Goal: Task Accomplishment & Management: Use online tool/utility

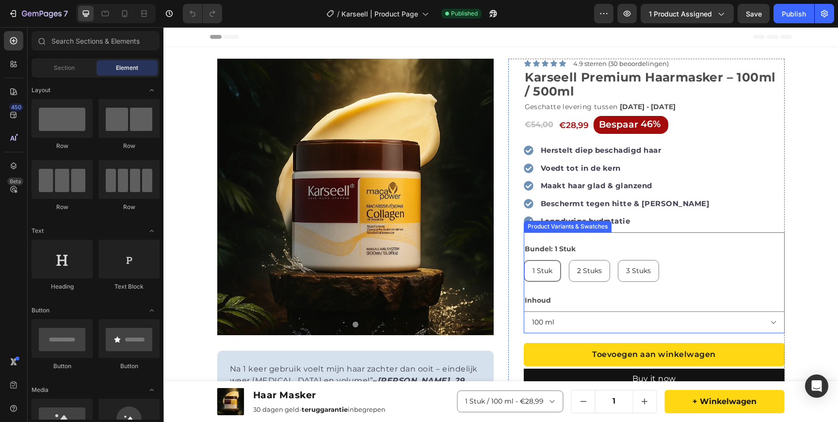
click at [564, 305] on div "Inhoud 100 ml 500 ml" at bounding box center [654, 314] width 261 height 40
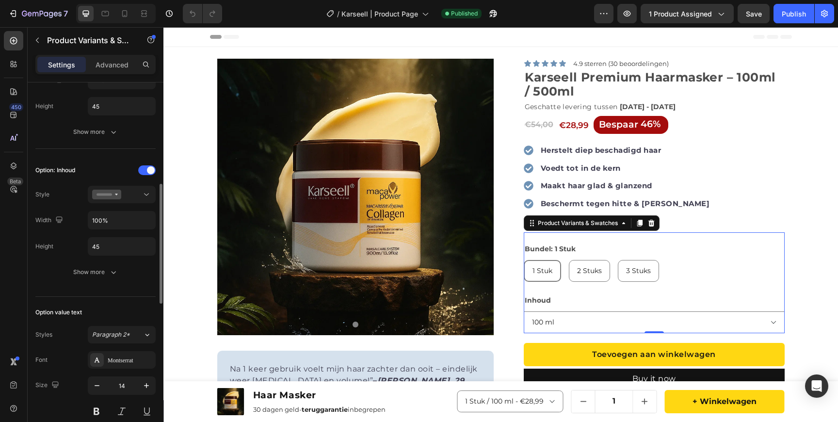
scroll to position [321, 0]
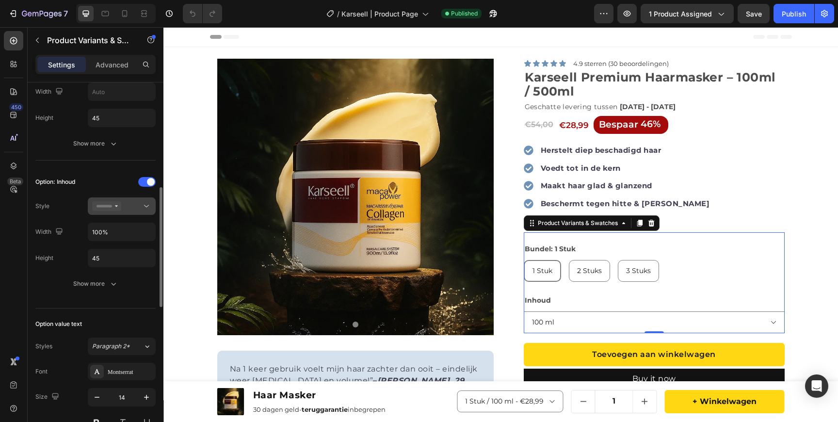
click at [114, 200] on button at bounding box center [122, 205] width 68 height 17
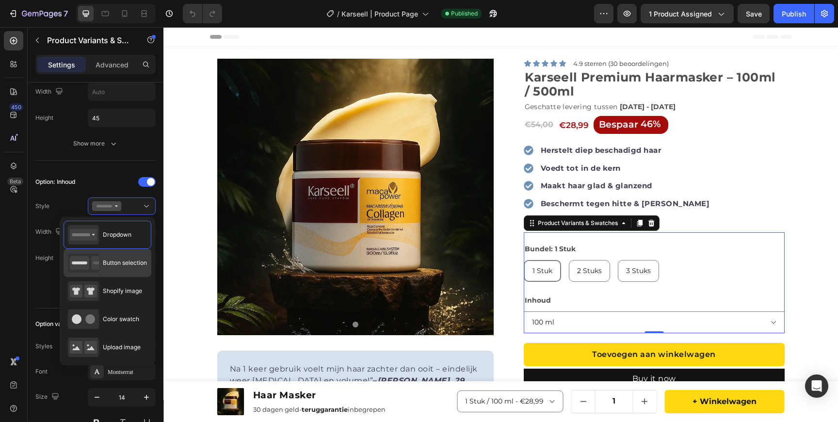
click at [92, 265] on icon at bounding box center [100, 263] width 19 height 14
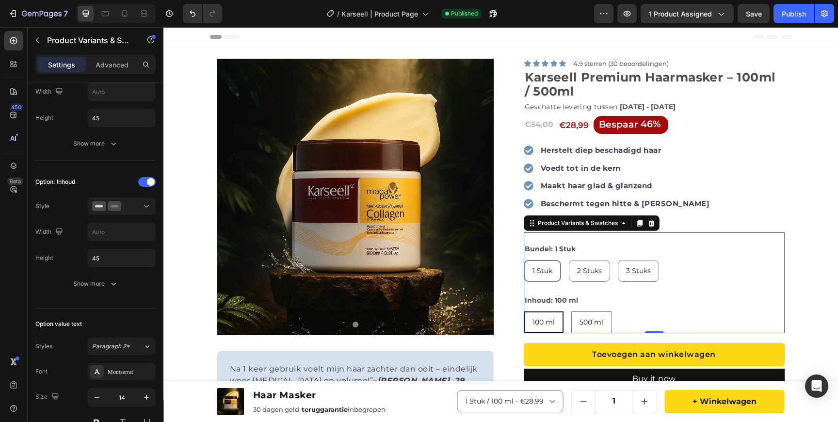
click at [622, 289] on div "Bundel: 1 Stuk 1 Stuk 1 Stuk 1 Stuk 2 Stuks 2 Stuks 2 Stuks 3 Stuks 3 Stuks 3 S…" at bounding box center [654, 287] width 261 height 91
click at [609, 259] on div "Bundel: 1 Stuk 1 Stuk 1 Stuk 1 Stuk 2 Stuks 2 Stuks 2 Stuks 3 Stuks 3 Stuks 3 S…" at bounding box center [654, 262] width 261 height 40
click at [110, 287] on icon "button" at bounding box center [114, 284] width 10 height 10
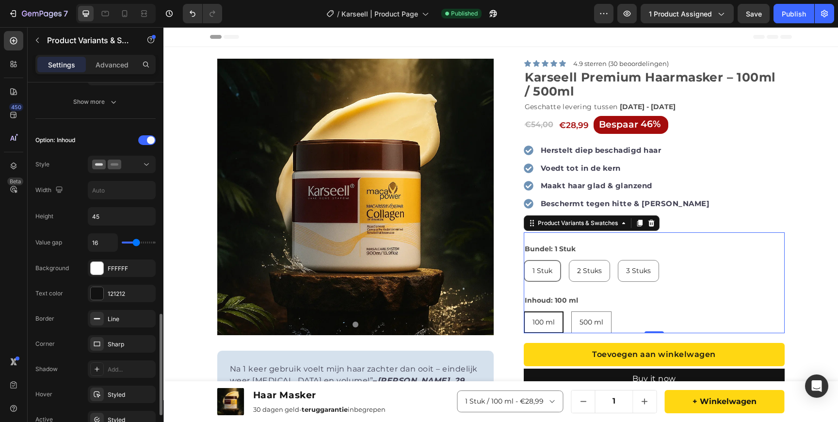
scroll to position [466, 0]
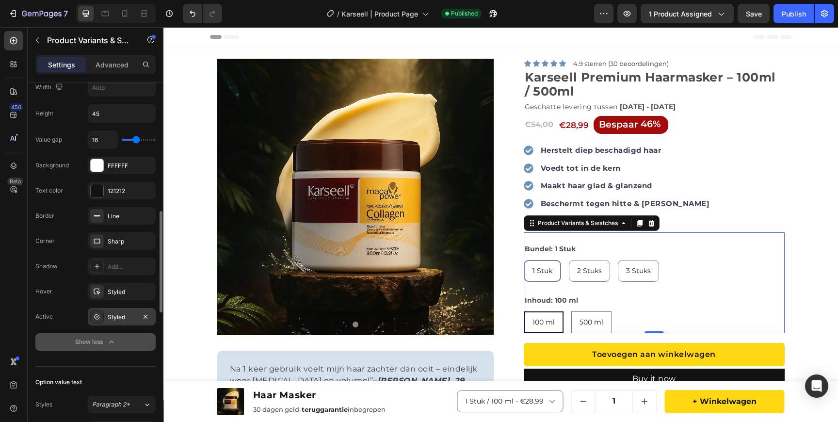
click at [120, 313] on div "Styled" at bounding box center [122, 317] width 28 height 9
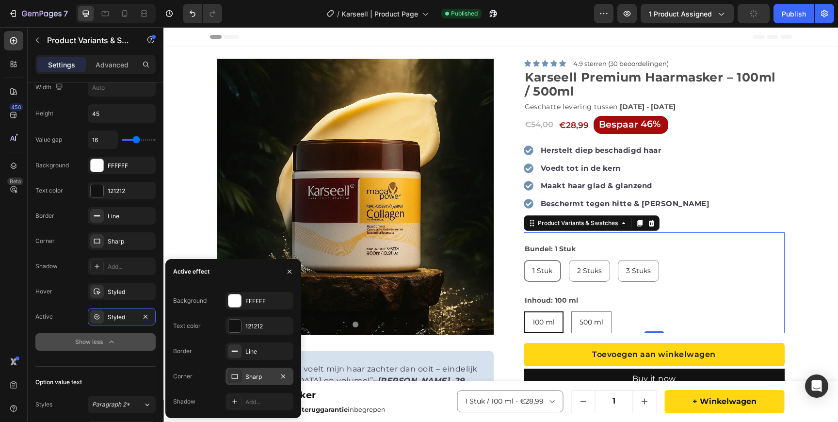
click at [264, 376] on div "Sharp" at bounding box center [260, 377] width 28 height 9
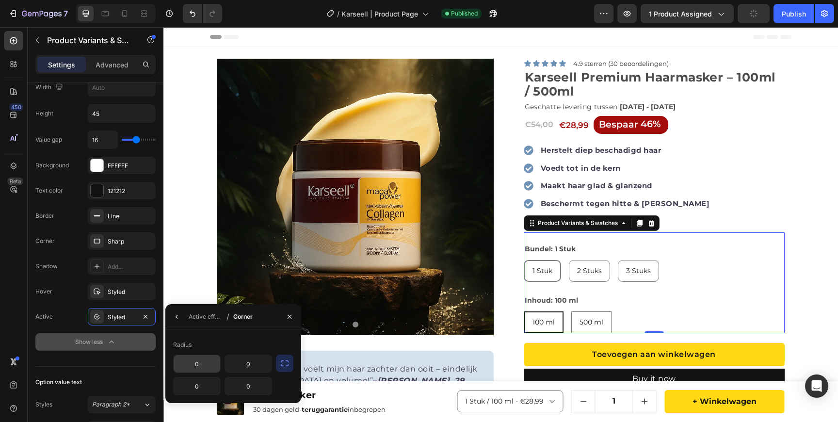
click at [201, 362] on input "0" at bounding box center [197, 363] width 47 height 17
type input "10"
click at [260, 361] on input "0" at bounding box center [248, 363] width 47 height 17
type input "10"
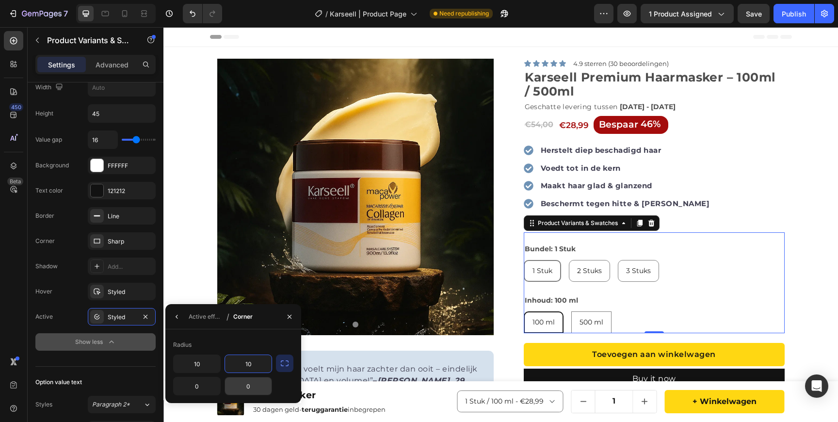
click at [246, 388] on input "0" at bounding box center [248, 386] width 47 height 17
type input "10"
click at [195, 387] on input "0" at bounding box center [197, 386] width 47 height 17
type input "10"
click at [212, 343] on div "Radius" at bounding box center [233, 345] width 120 height 16
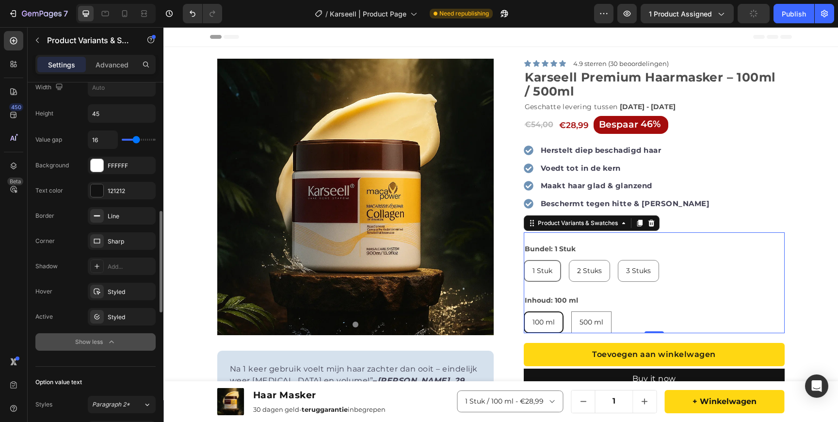
click at [70, 285] on div "Hover Styled" at bounding box center [95, 291] width 120 height 17
click at [148, 293] on icon "button" at bounding box center [146, 292] width 8 height 8
click at [574, 315] on div "500 ml" at bounding box center [591, 322] width 39 height 20
click at [572, 312] on input "500 ml 500 ml 500 ml" at bounding box center [571, 311] width 0 height 0
radio input "true"
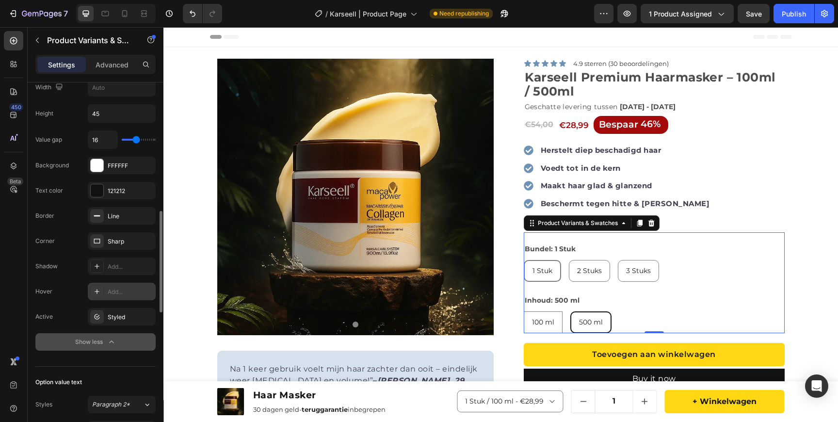
click at [548, 325] on span "100 ml" at bounding box center [543, 322] width 22 height 9
click at [524, 312] on input "100 ml 100 ml 100 ml" at bounding box center [524, 311] width 0 height 0
radio input "true"
click at [593, 323] on span "500 ml" at bounding box center [592, 322] width 24 height 9
click at [572, 312] on input "500 ml 500 ml 500 ml" at bounding box center [571, 311] width 0 height 0
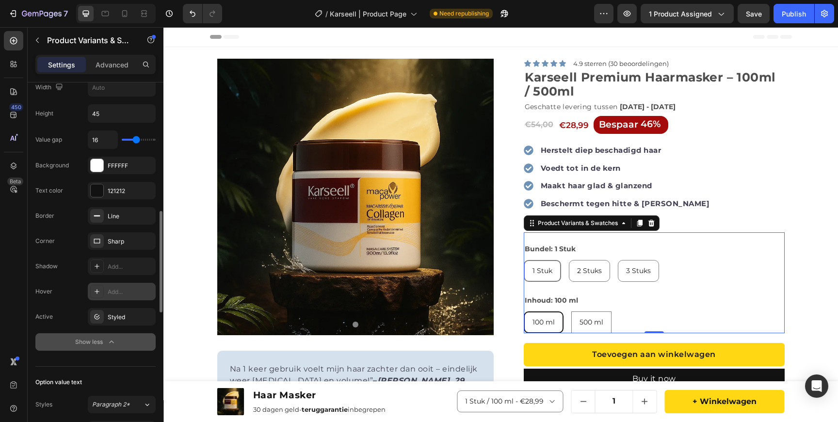
radio input "true"
click at [546, 325] on span "100 ml" at bounding box center [543, 322] width 22 height 9
click at [524, 312] on input "100 ml 100 ml 100 ml" at bounding box center [524, 311] width 0 height 0
radio input "true"
click at [118, 240] on div "Sharp" at bounding box center [122, 241] width 28 height 9
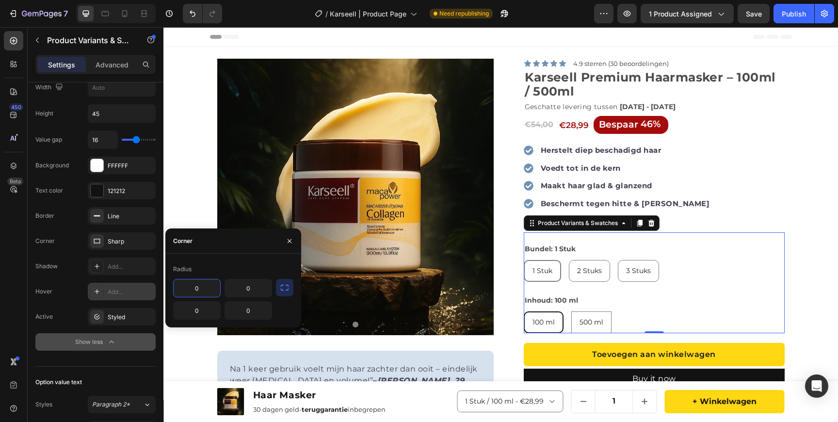
click at [193, 289] on input "0" at bounding box center [197, 287] width 47 height 17
type input "10"
click at [193, 306] on input "0" at bounding box center [197, 310] width 47 height 17
click at [191, 313] on input "0" at bounding box center [197, 310] width 47 height 17
type input "10"
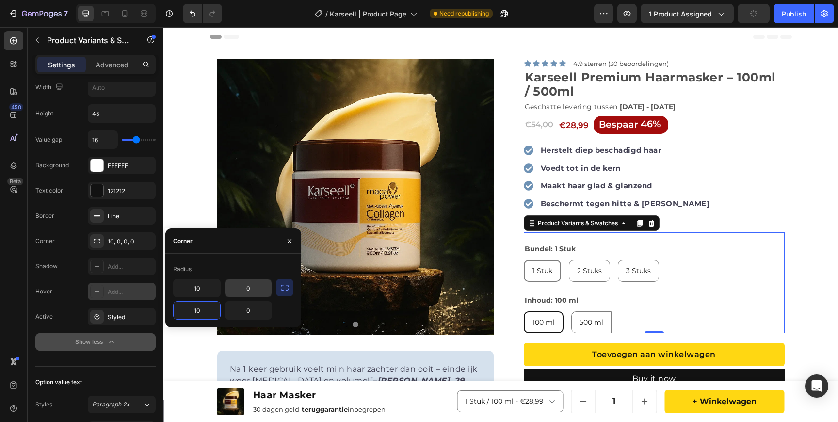
click at [237, 289] on input "0" at bounding box center [248, 287] width 47 height 17
click at [240, 289] on input "0" at bounding box center [248, 287] width 47 height 17
type input "10"
click at [234, 310] on input "0" at bounding box center [248, 310] width 47 height 17
click at [244, 310] on input "0" at bounding box center [248, 310] width 47 height 17
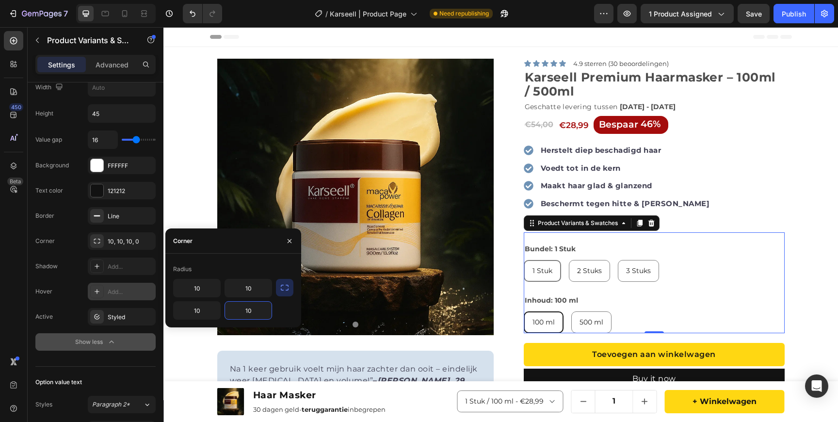
type input "10"
click at [208, 234] on div "Corner" at bounding box center [233, 241] width 136 height 25
click at [585, 320] on span "500 ml" at bounding box center [592, 322] width 24 height 9
click at [572, 312] on input "500 ml 500 ml 500 ml" at bounding box center [571, 311] width 0 height 0
radio input "true"
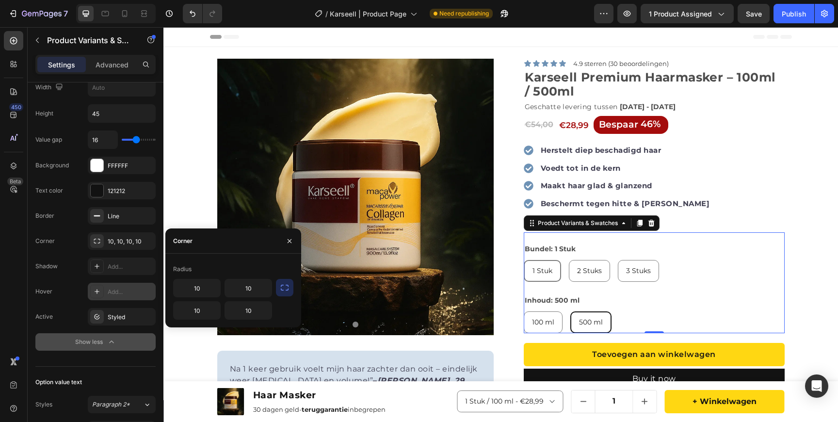
click at [544, 322] on span "100 ml" at bounding box center [543, 322] width 22 height 9
click at [524, 312] on input "100 ml 100 ml 100 ml" at bounding box center [524, 311] width 0 height 0
radio input "true"
click at [574, 322] on div "500 ml" at bounding box center [591, 322] width 39 height 20
click at [572, 312] on input "500 ml 500 ml 500 ml" at bounding box center [571, 311] width 0 height 0
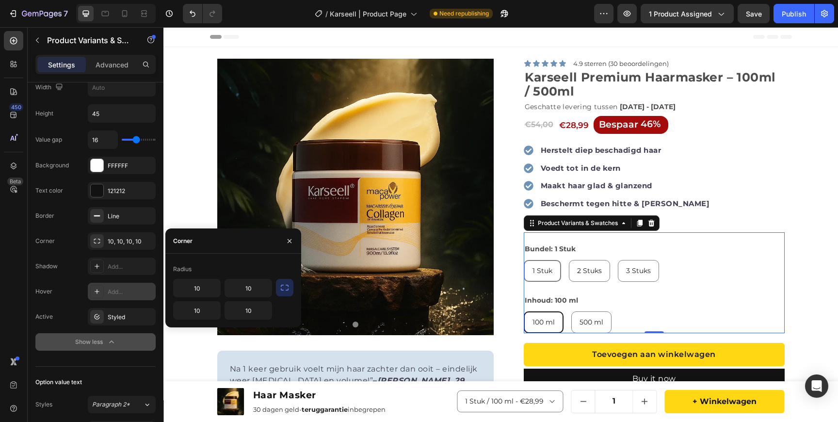
radio input "true"
click at [552, 324] on span "100 ml" at bounding box center [543, 322] width 22 height 9
click at [524, 312] on input "100 ml 100 ml 100 ml" at bounding box center [524, 311] width 0 height 0
radio input "true"
click at [580, 320] on span "500 ml" at bounding box center [592, 322] width 24 height 9
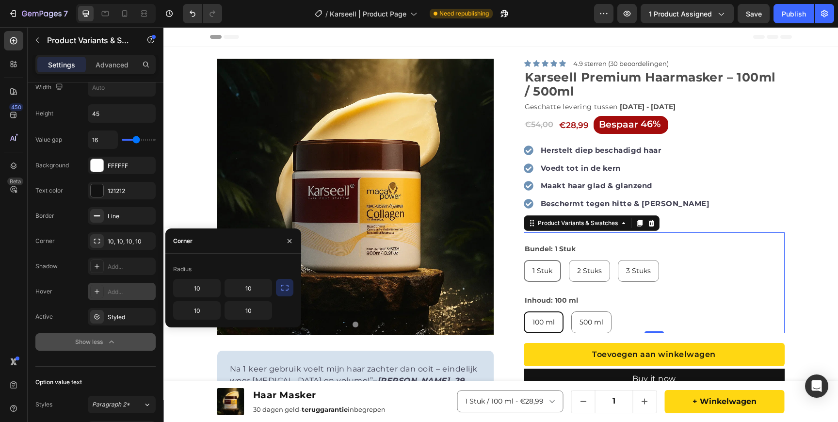
click at [572, 312] on input "500 ml 500 ml 500 ml" at bounding box center [571, 311] width 0 height 0
radio input "true"
click at [544, 320] on span "100 ml" at bounding box center [543, 322] width 22 height 9
click at [524, 312] on input "100 ml 100 ml 100 ml" at bounding box center [524, 311] width 0 height 0
radio input "true"
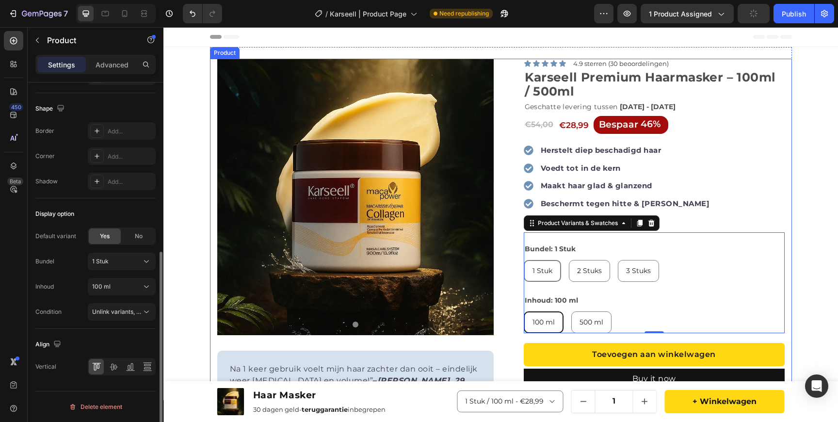
scroll to position [0, 0]
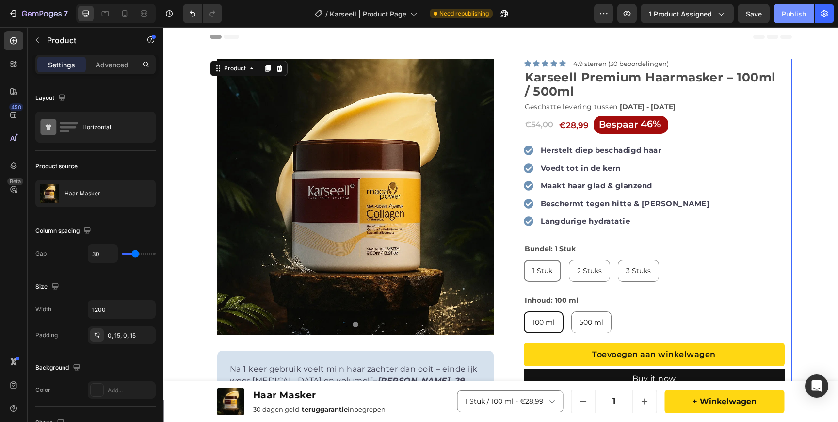
click at [789, 16] on div "Publish" at bounding box center [794, 14] width 24 height 10
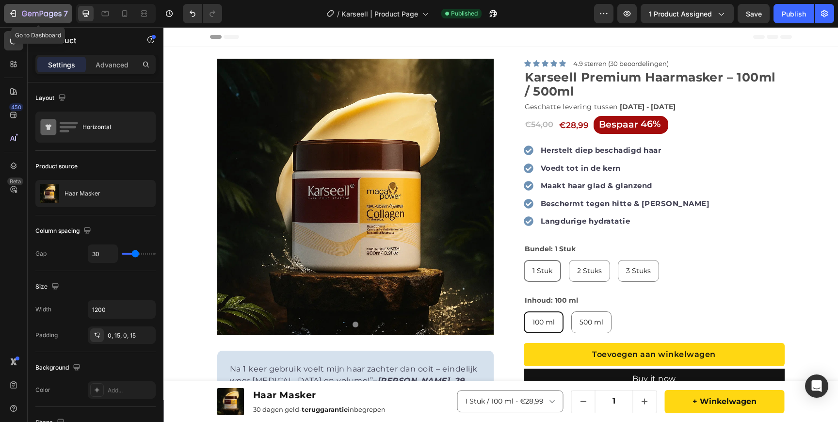
click at [21, 12] on div "7" at bounding box center [38, 14] width 60 height 12
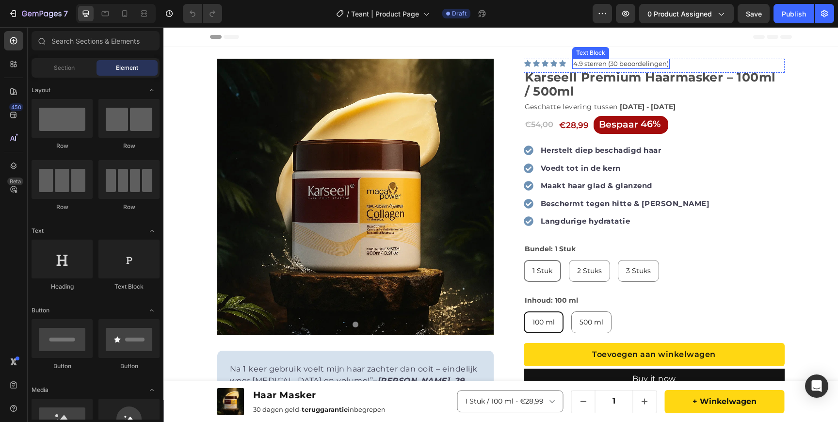
click at [576, 76] on strong "Karseell Premium Haarmasker – 100ml / 500ml" at bounding box center [650, 84] width 251 height 29
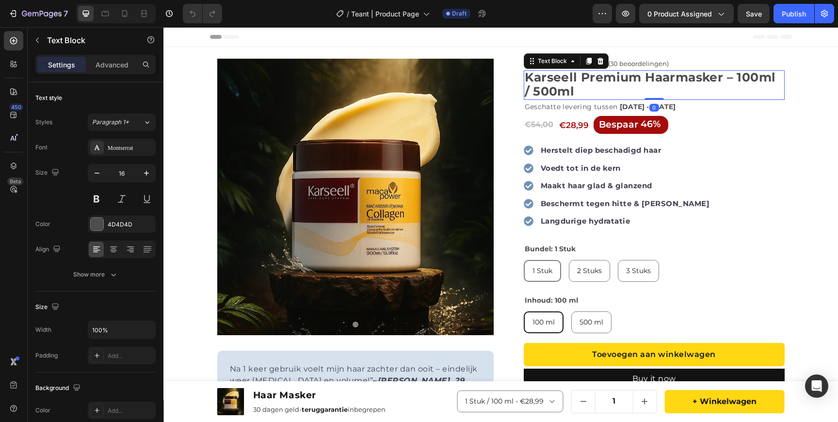
click at [576, 76] on strong "Karseell Premium Haarmasker – 100ml / 500ml" at bounding box center [650, 84] width 251 height 29
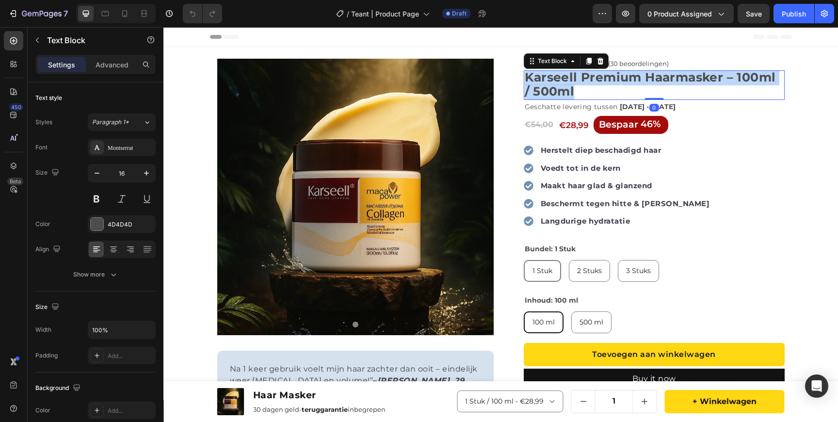
click at [576, 76] on strong "Karseell Premium Haarmasker – 100ml / 500ml" at bounding box center [650, 84] width 251 height 29
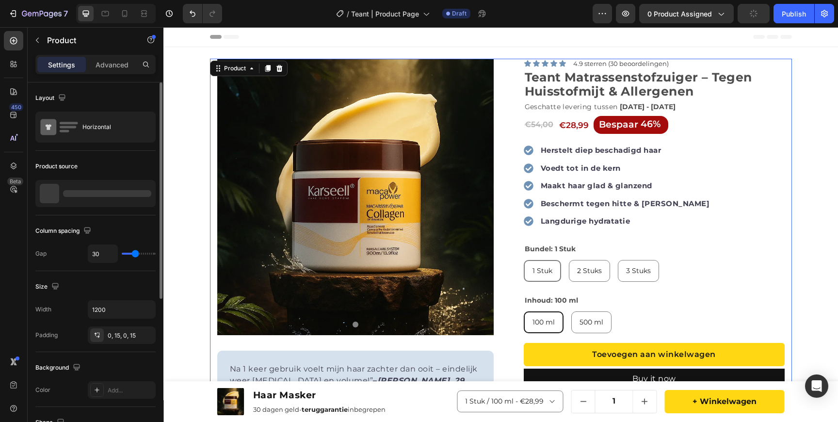
click at [81, 188] on div at bounding box center [95, 193] width 120 height 27
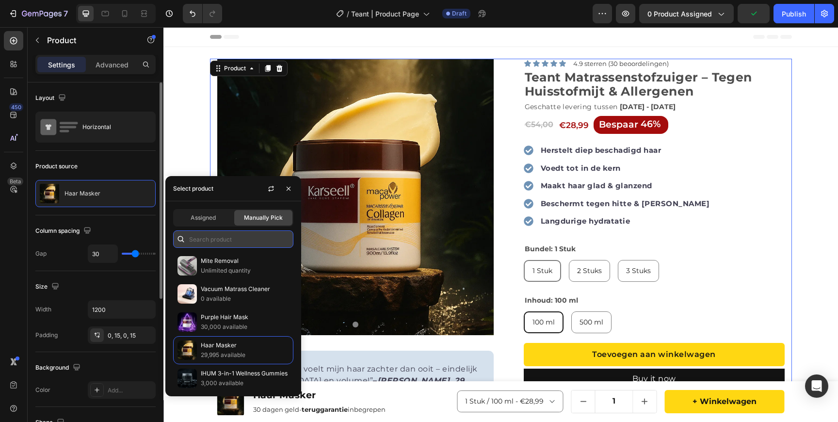
click at [238, 243] on input "text" at bounding box center [233, 238] width 120 height 17
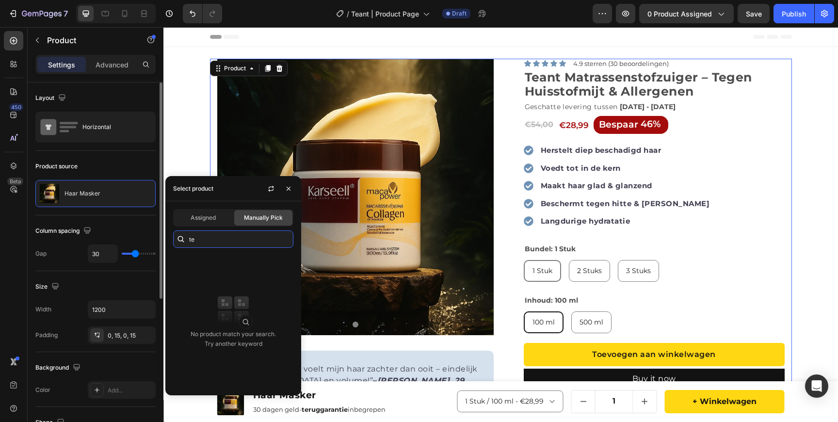
type input "t"
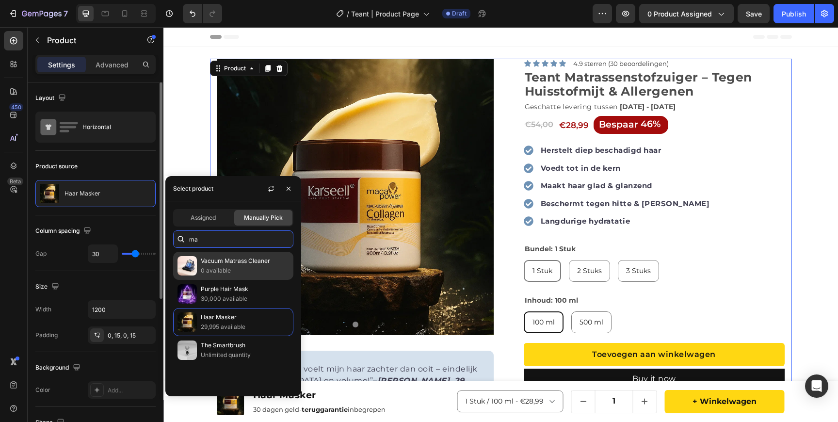
type input "ma"
click at [233, 265] on p "Vacuum Matrass Cleaner" at bounding box center [245, 261] width 88 height 10
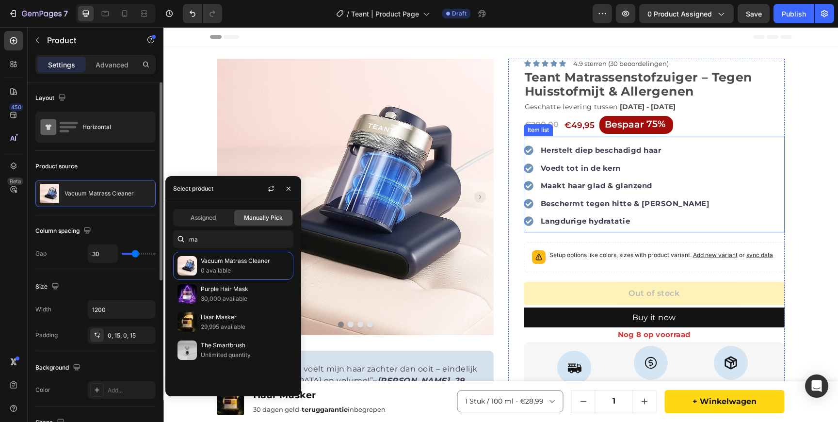
click at [579, 154] on strong "Herstelt diep beschadigd haar" at bounding box center [601, 150] width 121 height 9
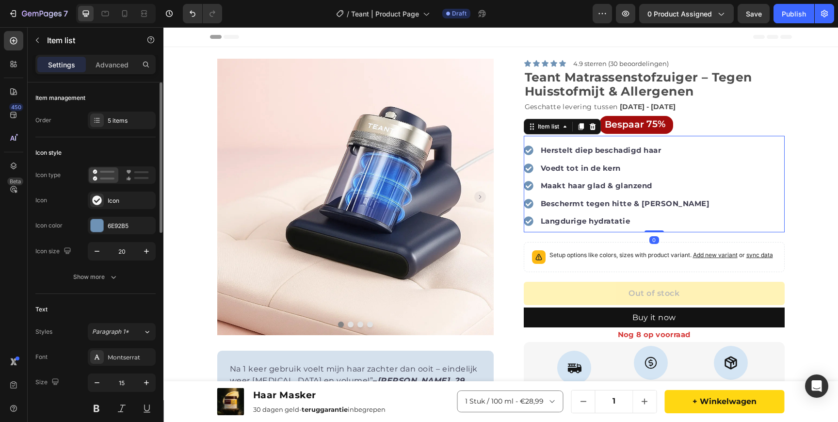
click at [579, 154] on strong "Herstelt diep beschadigd haar" at bounding box center [601, 150] width 121 height 9
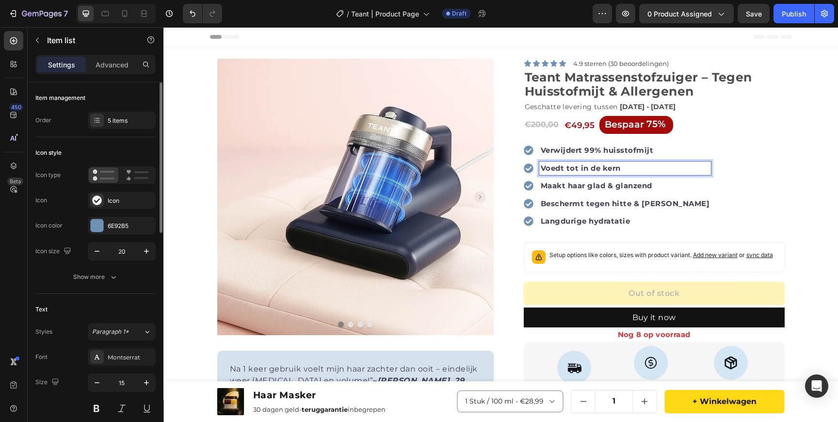
click at [552, 169] on strong "Voedt tot in de kern" at bounding box center [581, 168] width 80 height 9
click at [563, 181] on strong "Maakt haar glad & glanzend" at bounding box center [597, 185] width 112 height 9
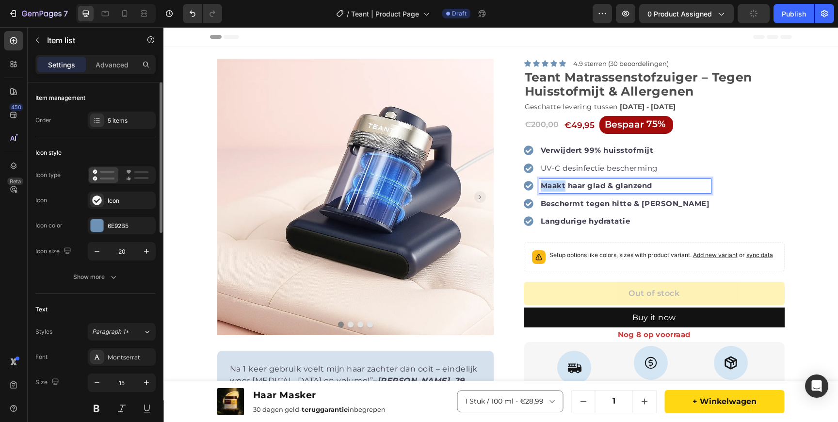
click at [563, 181] on strong "Maakt haar glad & glanzend" at bounding box center [597, 185] width 112 height 9
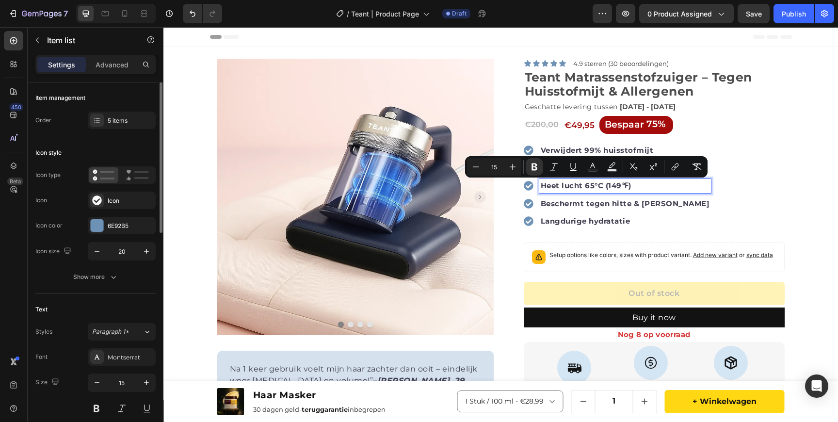
click at [566, 207] on strong "Beschermt tegen hitte & [PERSON_NAME]" at bounding box center [625, 203] width 169 height 9
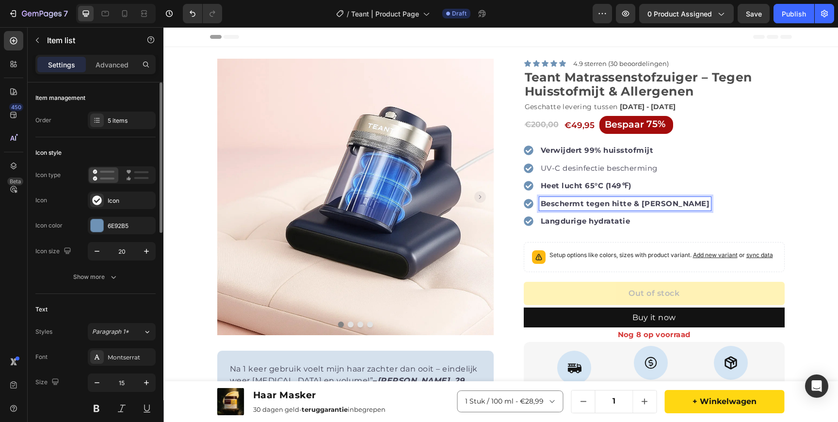
click at [566, 207] on strong "Beschermt tegen hitte & [PERSON_NAME]" at bounding box center [625, 203] width 169 height 9
click at [604, 223] on strong "Langdurige hydratatie" at bounding box center [586, 220] width 90 height 9
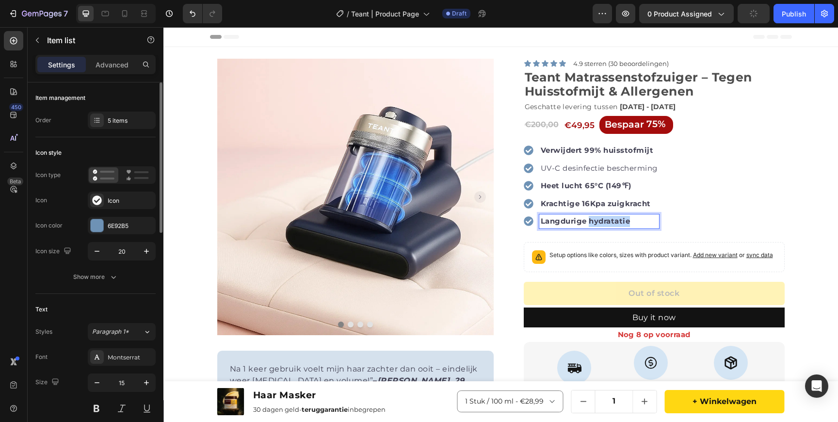
click at [604, 223] on strong "Langdurige hydratatie" at bounding box center [586, 220] width 90 height 9
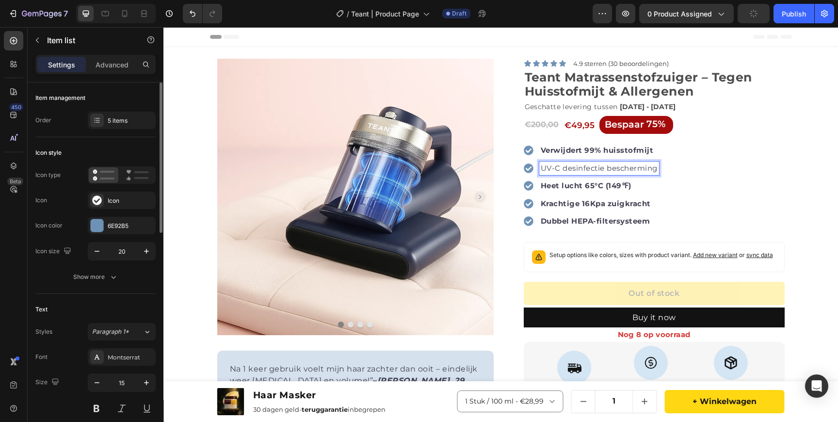
click at [565, 171] on p "UV-C desinfectie bescherming" at bounding box center [599, 168] width 117 height 11
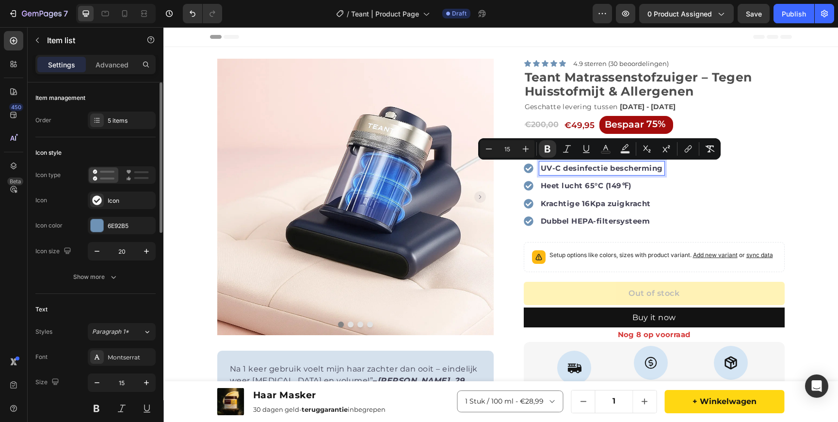
click at [507, 185] on div "Product Images Row Na 1 keer gebruik voelt mijn haar zachter dan ooit – eindeli…" at bounding box center [501, 354] width 582 height 590
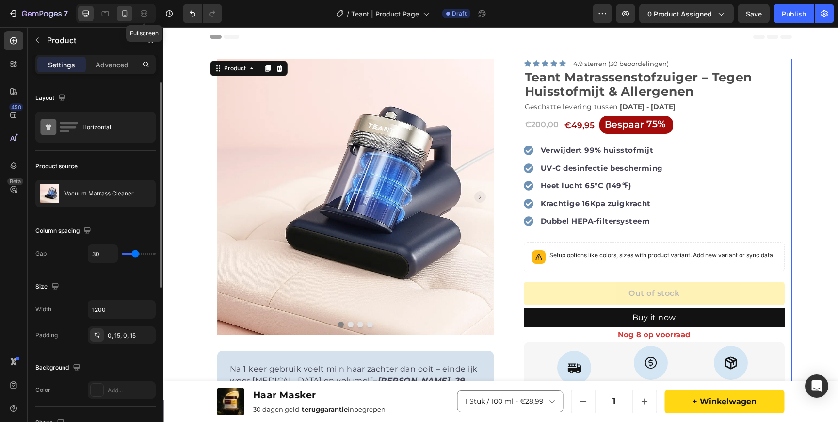
click at [126, 12] on icon at bounding box center [125, 14] width 10 height 10
type input "0"
type input "100%"
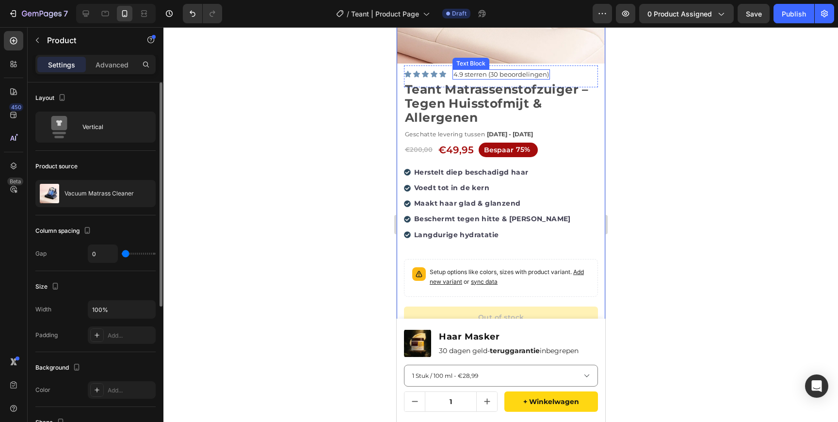
scroll to position [195, 0]
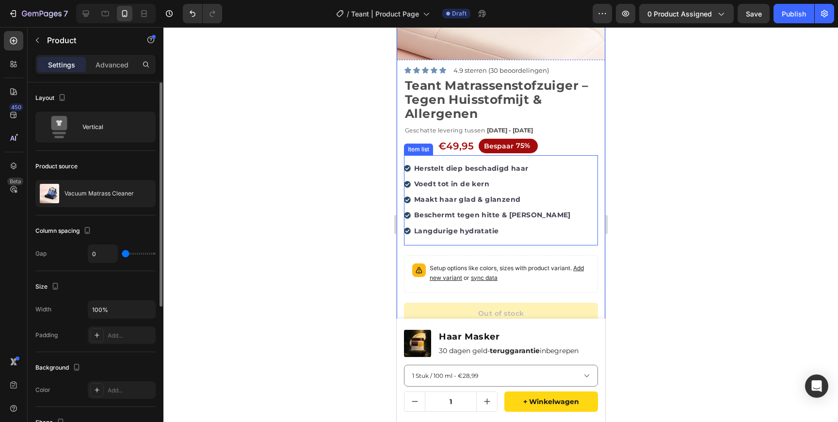
click at [471, 175] on div "Herstelt diep beschadigd haar" at bounding box center [492, 168] width 160 height 15
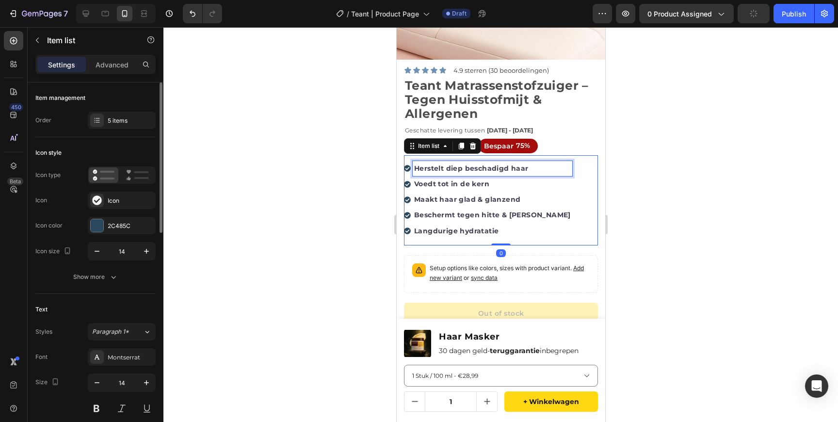
click at [468, 169] on strong "Herstelt diep beschadigd haar" at bounding box center [471, 168] width 115 height 9
click at [465, 183] on strong "Voedt tot in de kern" at bounding box center [451, 184] width 75 height 9
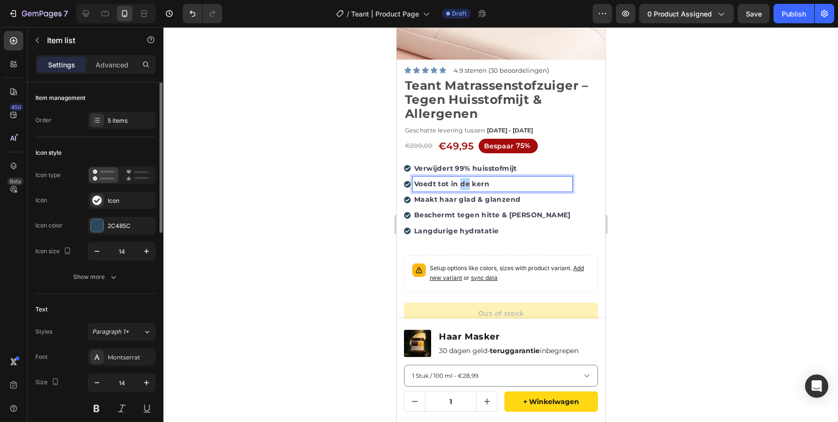
click at [465, 183] on strong "Voedt tot in de kern" at bounding box center [451, 184] width 75 height 9
click at [437, 200] on strong "Maakt haar glad & glanzend" at bounding box center [467, 199] width 106 height 9
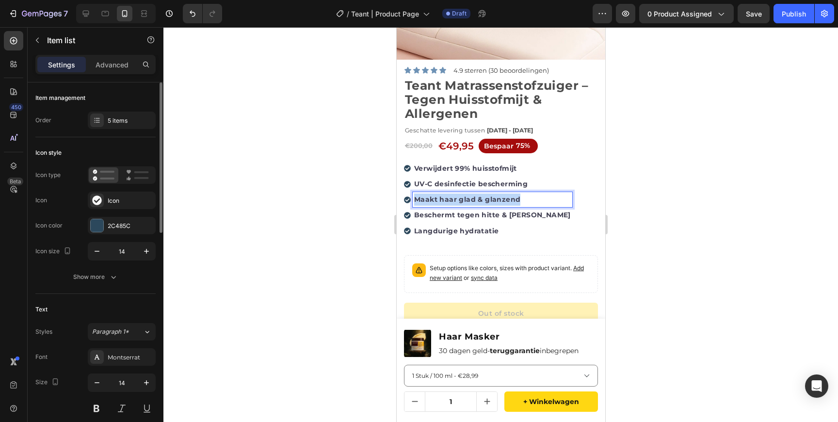
click at [437, 200] on strong "Maakt haar glad & glanzend" at bounding box center [467, 199] width 106 height 9
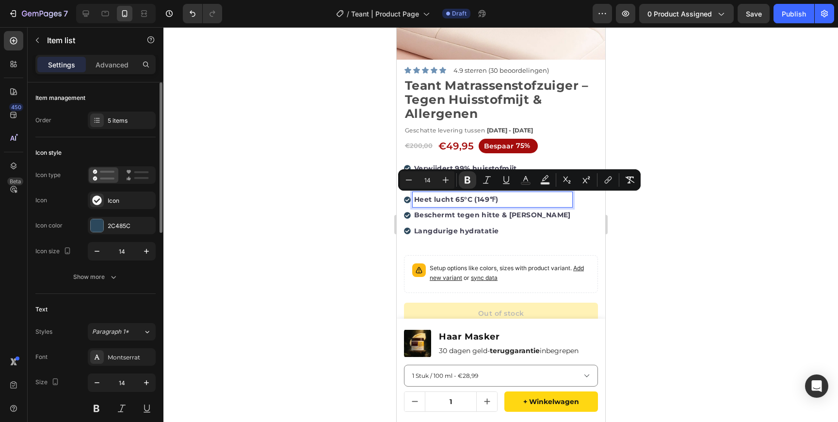
click at [478, 217] on strong "Beschermt tegen hitte & [PERSON_NAME]" at bounding box center [492, 215] width 157 height 9
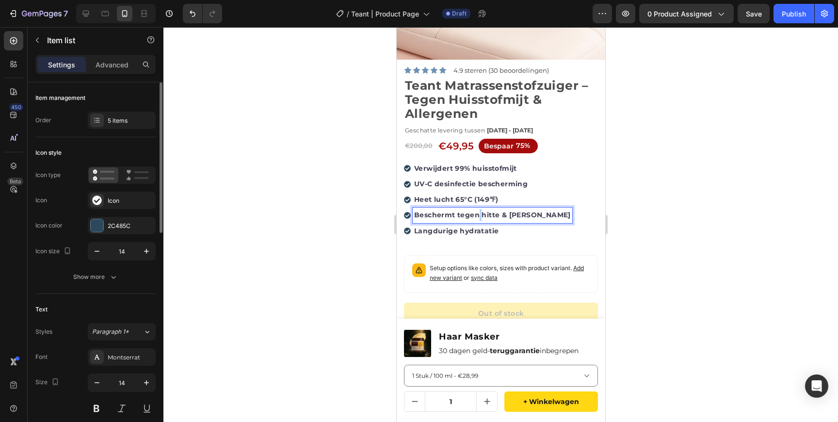
click at [478, 217] on strong "Beschermt tegen hitte & [PERSON_NAME]" at bounding box center [492, 215] width 157 height 9
click at [466, 230] on strong "Langdurige hydratatie" at bounding box center [456, 231] width 84 height 9
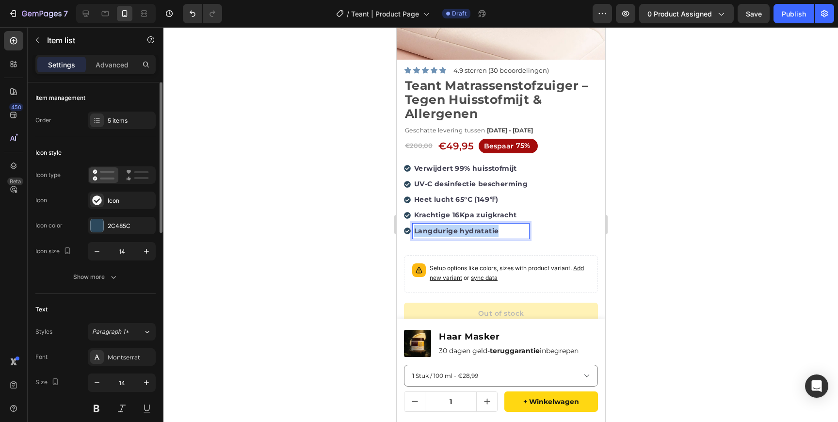
click at [466, 230] on strong "Langdurige hydratatie" at bounding box center [456, 231] width 84 height 9
click at [82, 15] on icon at bounding box center [86, 14] width 10 height 10
type input "24"
type input "16"
type input "8"
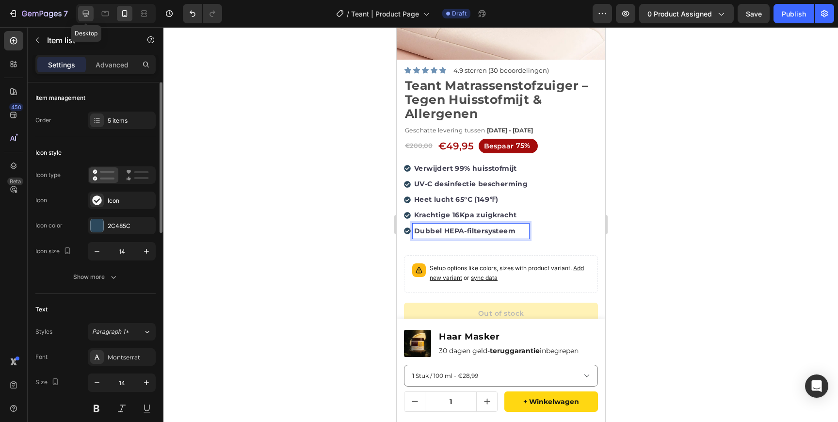
type input "8"
type input "12"
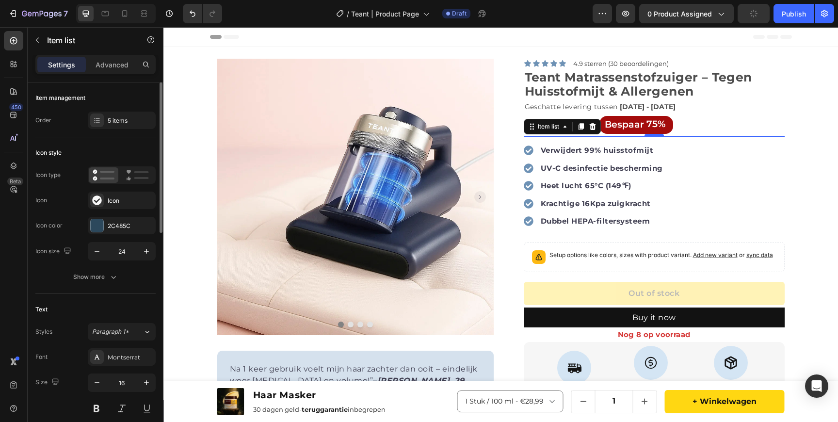
click at [527, 16] on div "/ Teant | Product Page Draft" at bounding box center [411, 13] width 363 height 19
click at [529, 5] on div "/ Teant | Product Page Draft" at bounding box center [411, 13] width 363 height 19
click at [720, 35] on div "Header" at bounding box center [501, 36] width 582 height 19
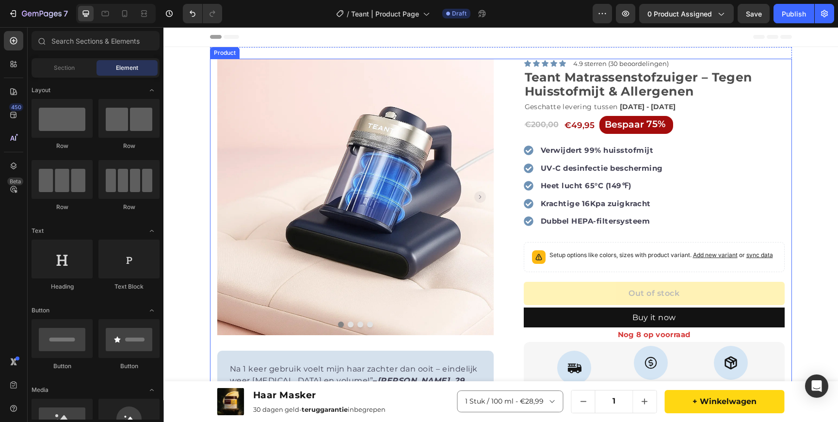
scroll to position [191, 0]
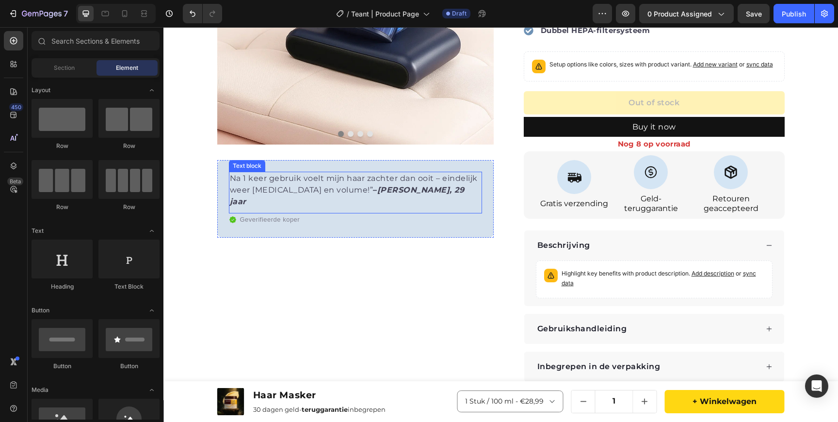
click at [301, 178] on p "Na 1 keer gebruik voelt mijn haar zachter dan ooit – eindelijk weer [MEDICAL_DA…" at bounding box center [355, 190] width 251 height 35
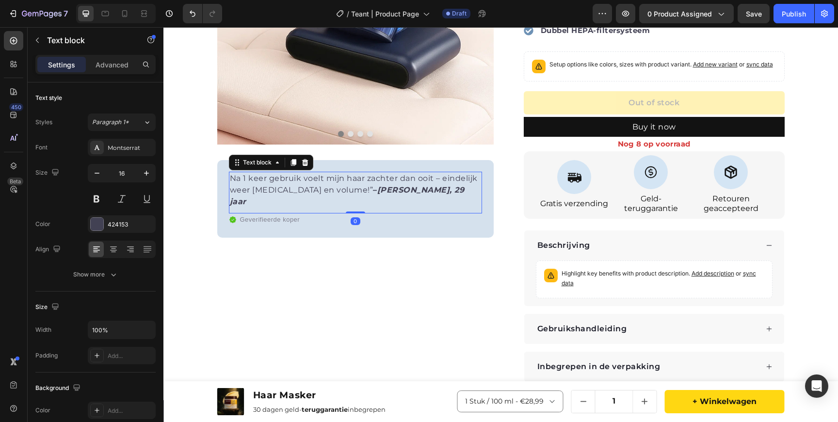
click at [301, 178] on p "Na 1 keer gebruik voelt mijn haar zachter dan ooit – eindelijk weer [MEDICAL_DA…" at bounding box center [355, 190] width 251 height 35
drag, startPoint x: 294, startPoint y: 202, endPoint x: 217, endPoint y: 202, distance: 77.2
click at [217, 202] on div ""Eindelijk kan ik weer rustig slapen zonder constant last te hebben van jeuk en…" at bounding box center [355, 199] width 277 height 78
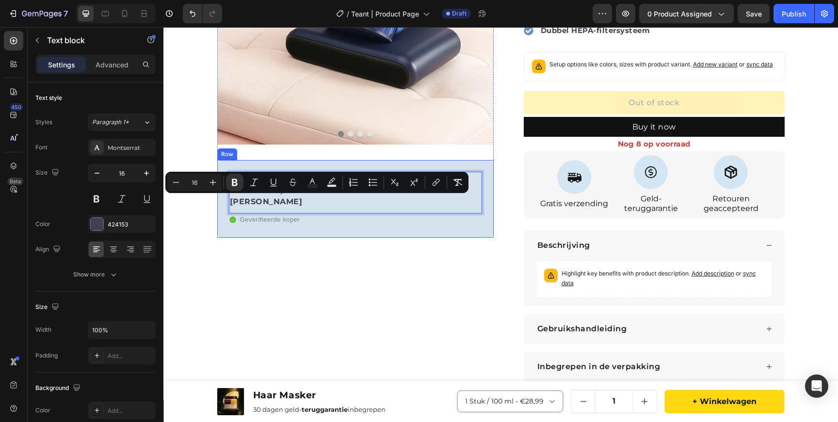
click at [203, 207] on section "Product Images Row "Eindelijk kan ik weer rustig slapen zonder constant last te…" at bounding box center [501, 158] width 598 height 605
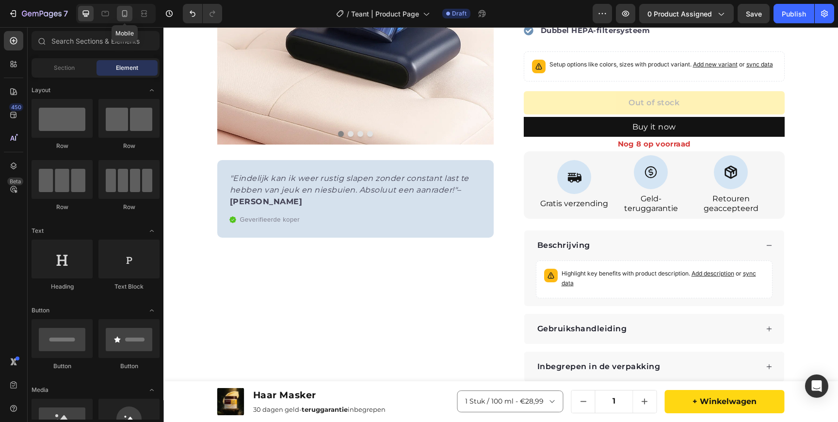
click at [129, 7] on div at bounding box center [125, 14] width 16 height 16
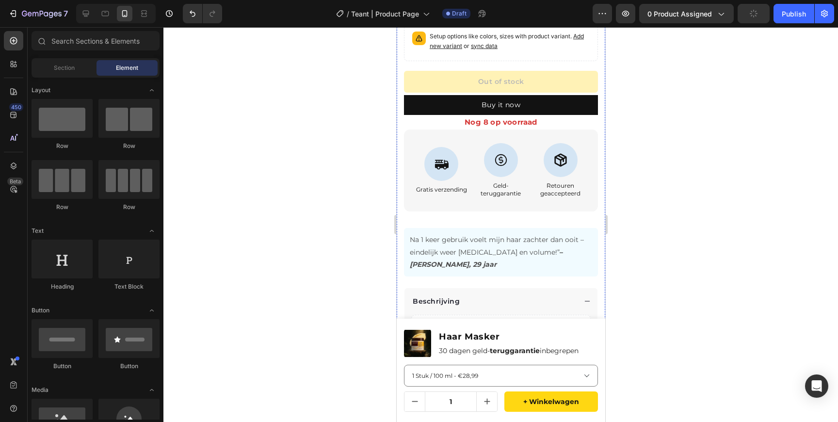
scroll to position [484, 0]
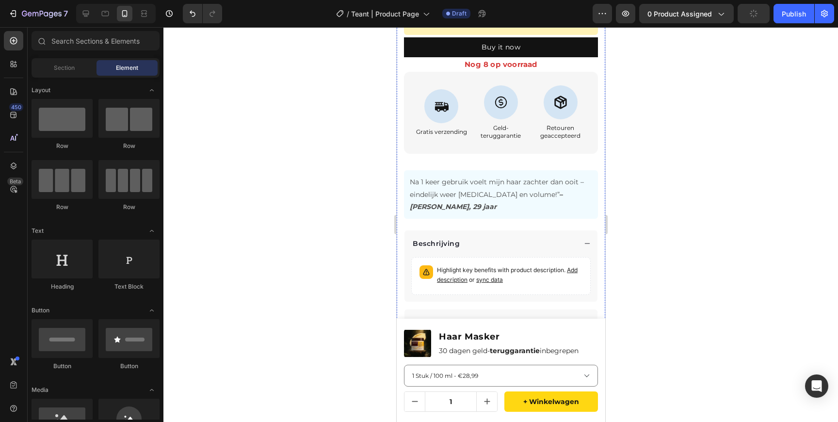
click at [469, 185] on p "Na 1 keer gebruik voelt mijn haar zachter dan ooit – eindelijk weer [MEDICAL_DA…" at bounding box center [501, 194] width 182 height 37
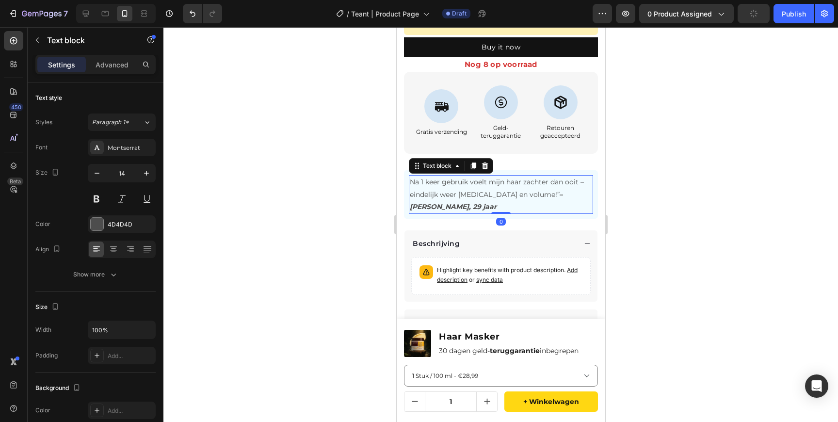
click at [469, 185] on p "Na 1 keer gebruik voelt mijn haar zachter dan ooit – eindelijk weer [MEDICAL_DA…" at bounding box center [501, 194] width 182 height 37
drag, startPoint x: 446, startPoint y: 207, endPoint x: 527, endPoint y: 206, distance: 81.0
click at [527, 207] on p ""Eindelijk kan ik weer rustig slapen zonder constant last te hebben van jeuk en…" at bounding box center [501, 194] width 182 height 37
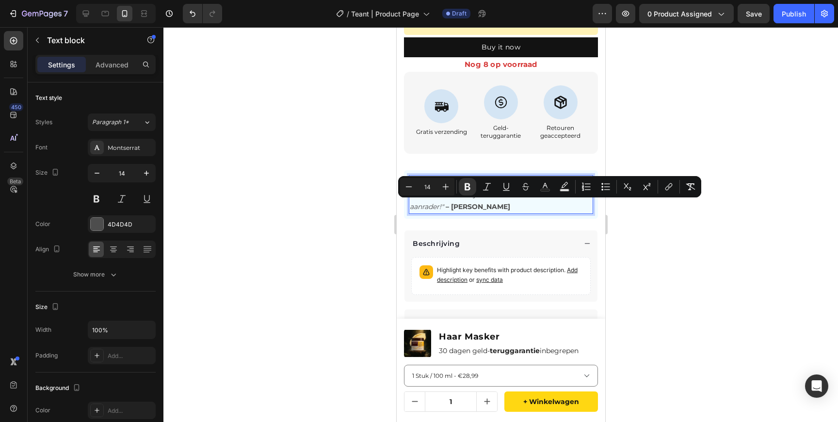
click at [355, 213] on div at bounding box center [501, 224] width 675 height 395
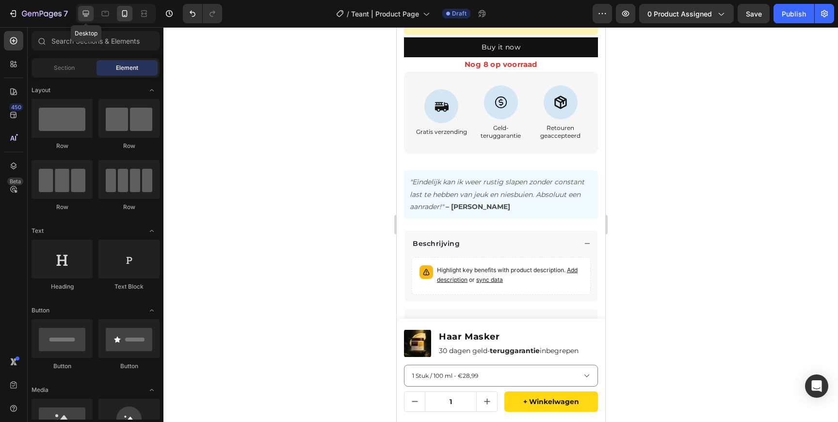
click at [88, 13] on icon at bounding box center [86, 14] width 6 height 6
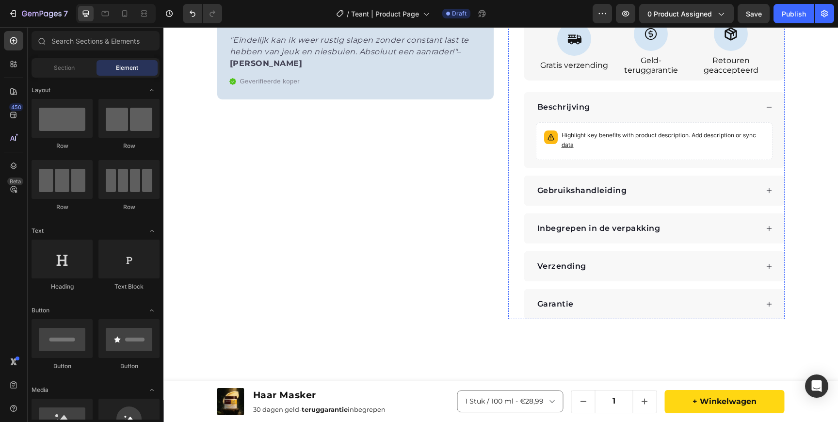
scroll to position [350, 0]
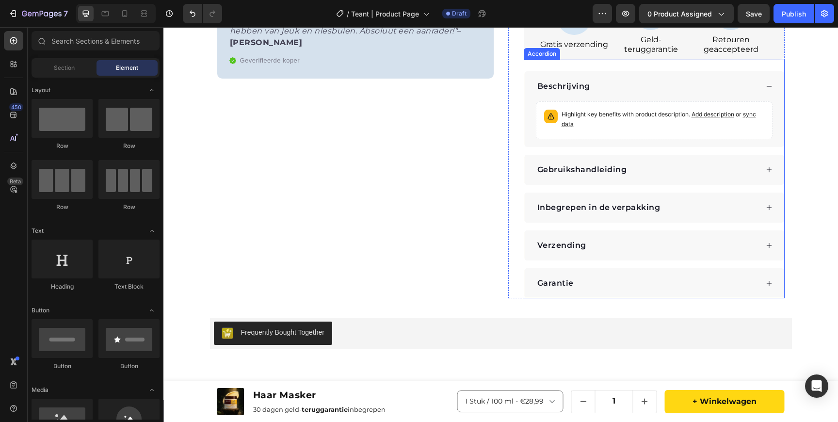
click at [771, 84] on icon at bounding box center [769, 86] width 7 height 7
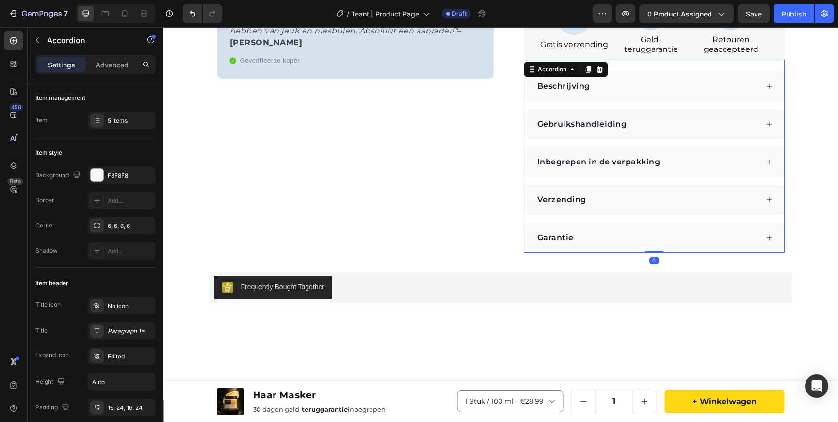
click at [770, 125] on icon at bounding box center [769, 124] width 7 height 7
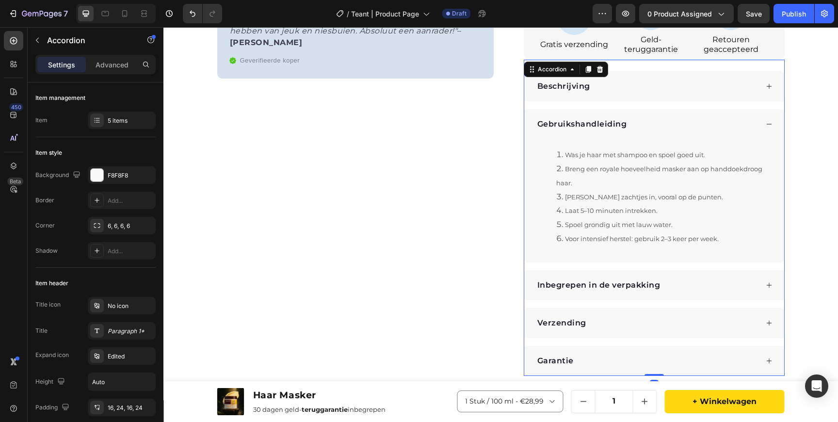
click at [641, 183] on li "Breng een royale hoeveelheid masker aan op handdoekdroog haar." at bounding box center [664, 176] width 215 height 28
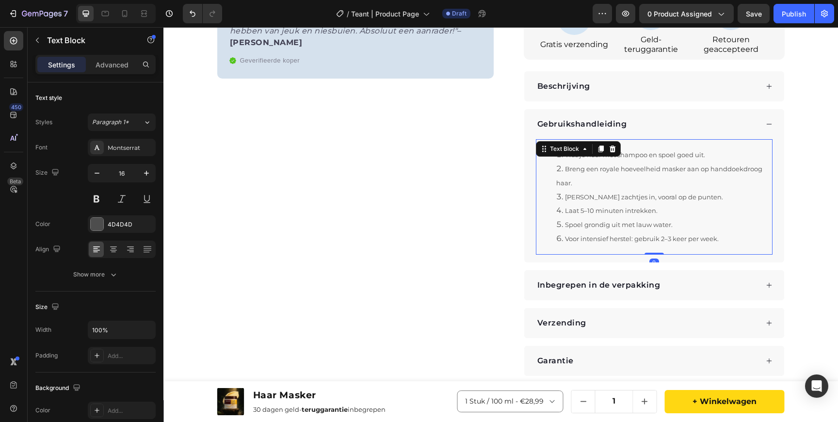
click at [641, 183] on li "Breng een royale hoeveelheid masker aan op handdoekdroog haar." at bounding box center [664, 176] width 215 height 28
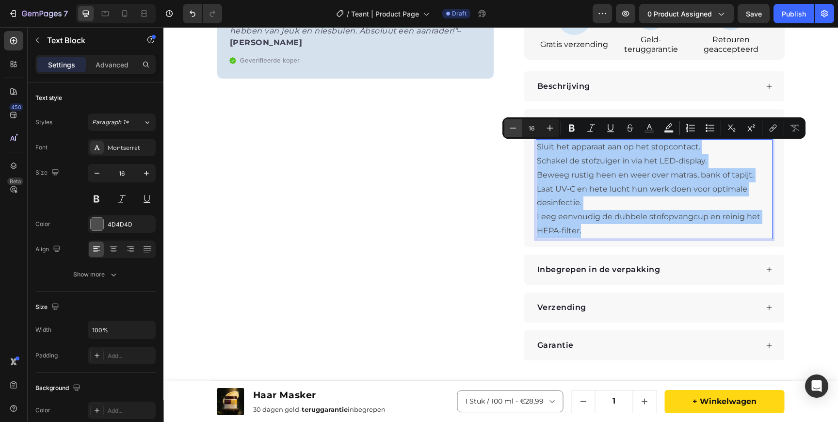
click at [516, 128] on icon "Editor contextual toolbar" at bounding box center [514, 128] width 10 height 10
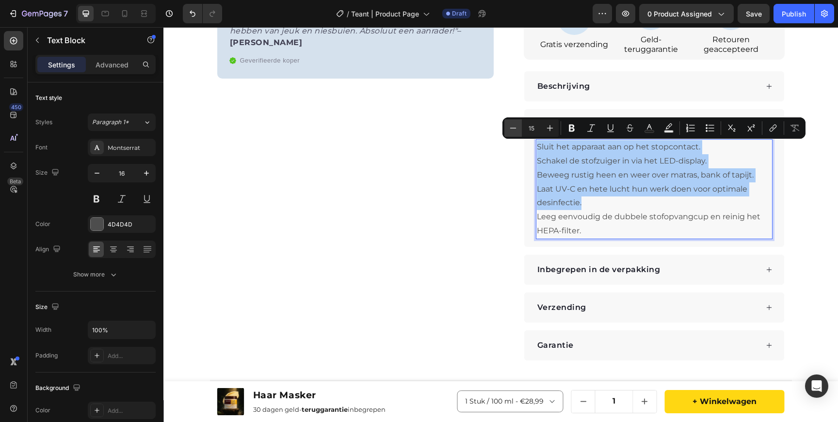
click at [516, 128] on icon "Editor contextual toolbar" at bounding box center [514, 128] width 10 height 10
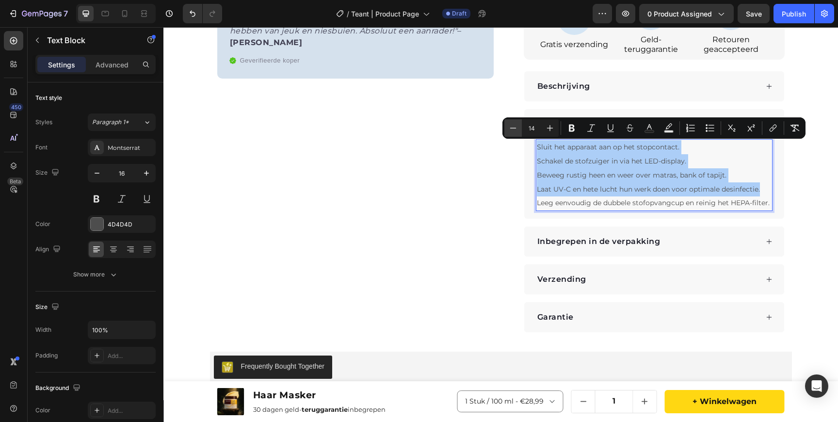
click at [516, 128] on icon "Editor contextual toolbar" at bounding box center [514, 128] width 10 height 10
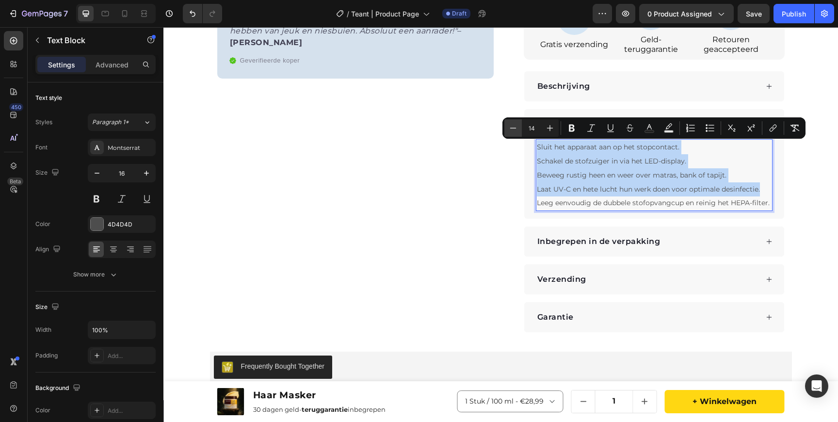
type input "13"
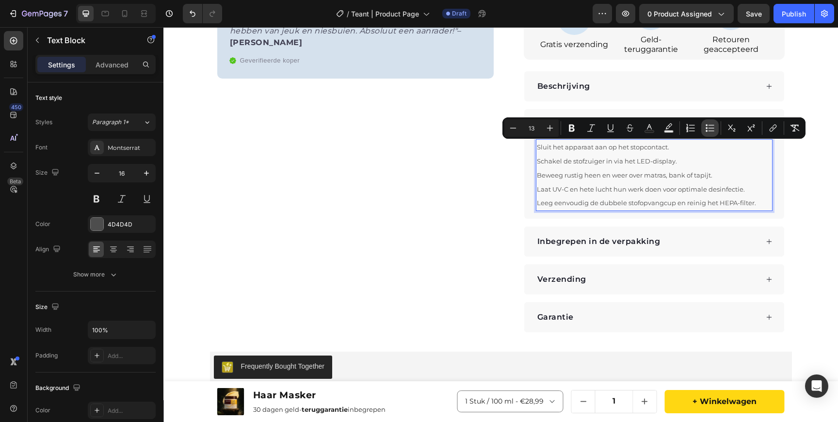
click at [712, 127] on icon "Editor contextual toolbar" at bounding box center [711, 128] width 10 height 10
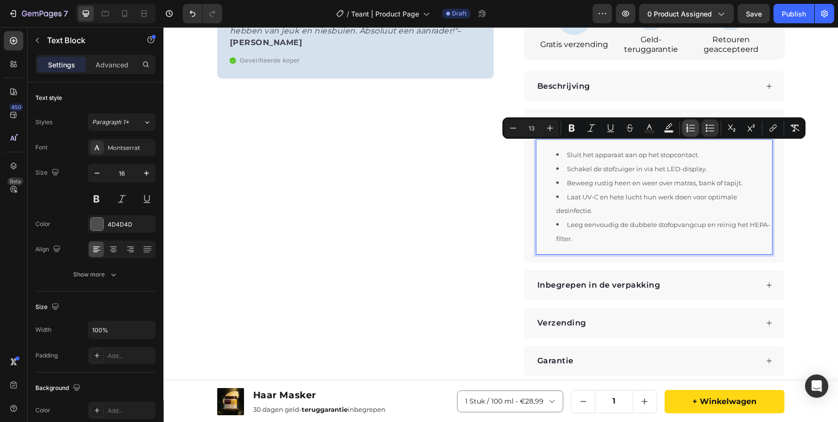
click at [690, 129] on icon "Editor contextual toolbar" at bounding box center [691, 128] width 10 height 10
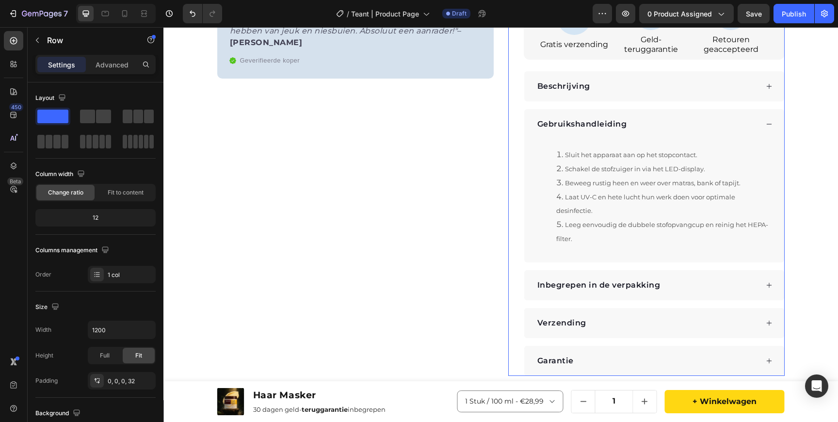
click at [515, 155] on div "Icon Icon Icon Icon Icon Icon List 4.9 sterren (30 beoordelingen) Text Block Ro…" at bounding box center [647, 42] width 277 height 667
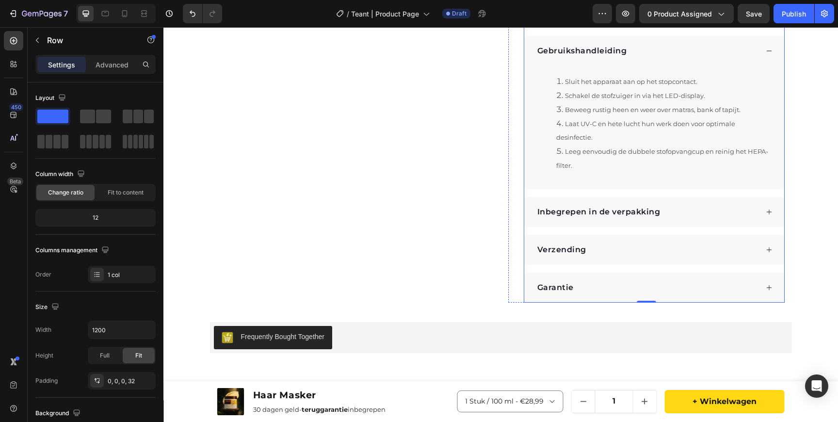
click at [751, 219] on div "Inbegrepen in de verpakking" at bounding box center [647, 212] width 222 height 15
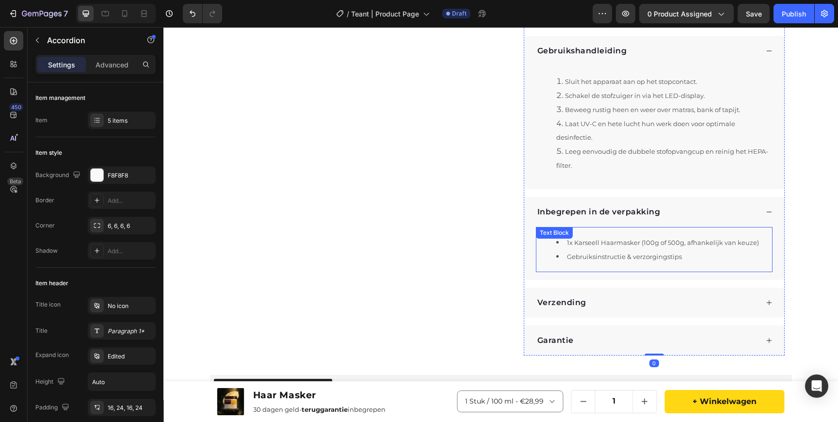
click at [612, 250] on li "1x Karseell Haarmasker (100g of 500g, afhankelijk van keuze)" at bounding box center [664, 243] width 215 height 14
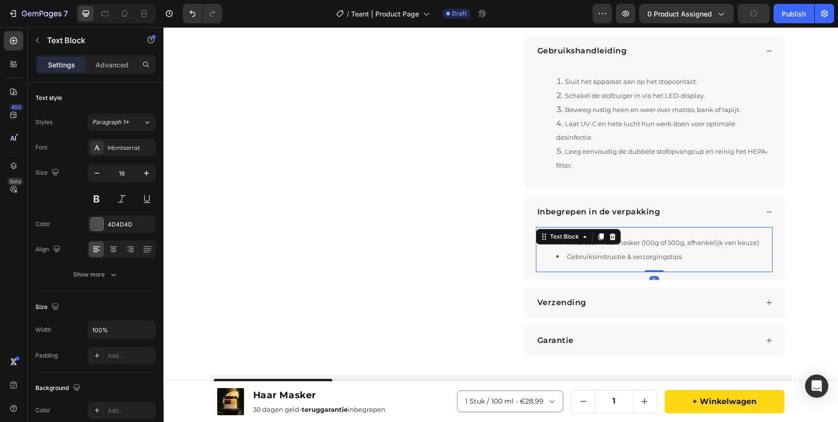
click at [612, 250] on li "1x Karseell Haarmasker (100g of 500g, afhankelijk van keuze)" at bounding box center [664, 243] width 215 height 14
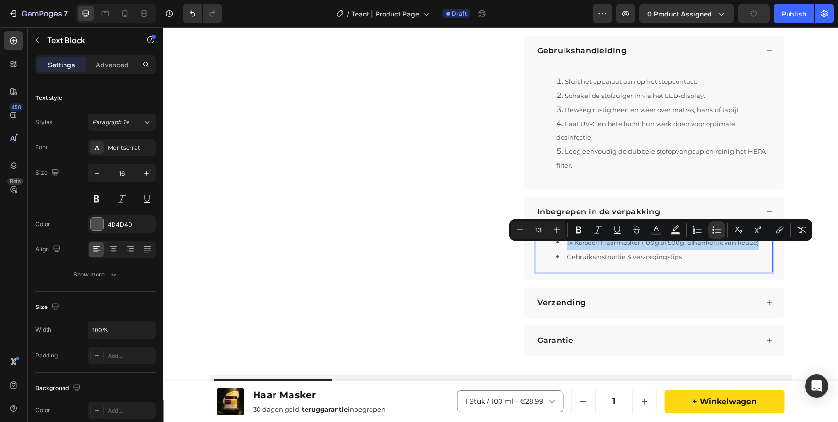
type input "16"
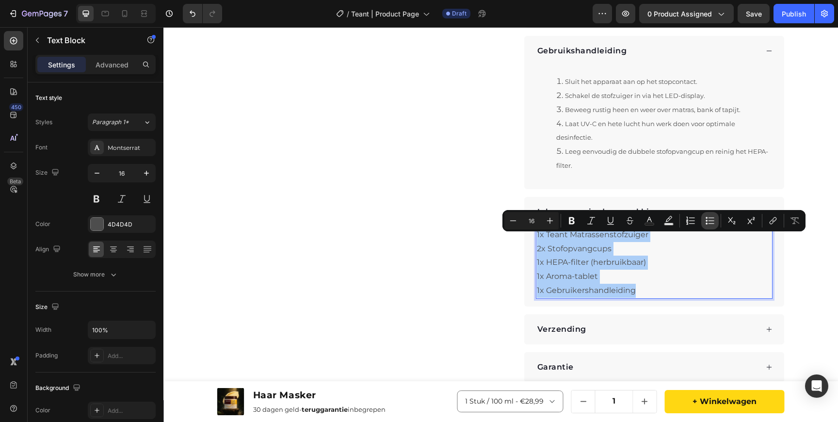
click at [707, 217] on icon "Editor contextual toolbar" at bounding box center [707, 218] width 2 height 2
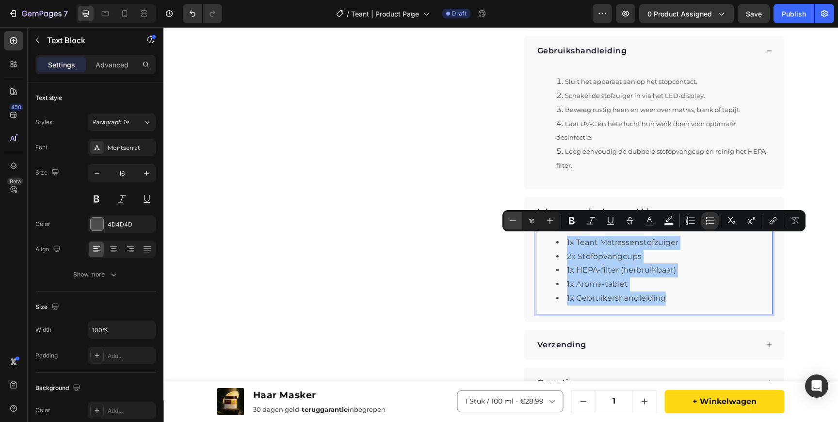
click at [516, 224] on icon "Editor contextual toolbar" at bounding box center [514, 221] width 10 height 10
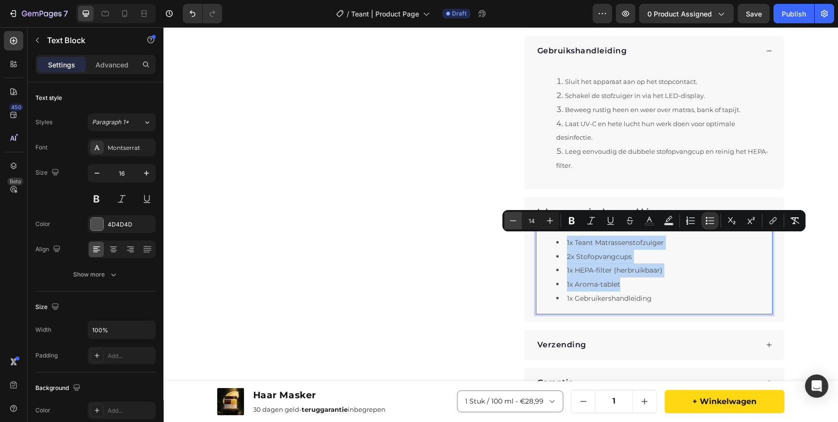
type input "13"
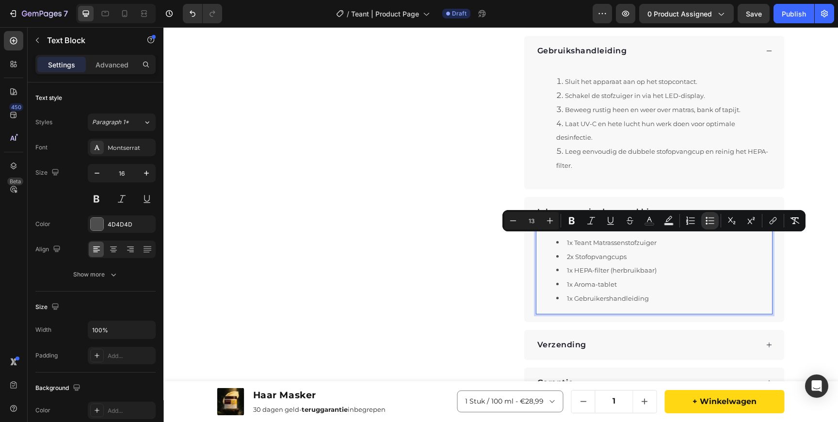
click at [485, 264] on div "Product Images Row "Eindelijk kan ik weer rustig slapen zonder constant last te…" at bounding box center [355, 17] width 277 height 762
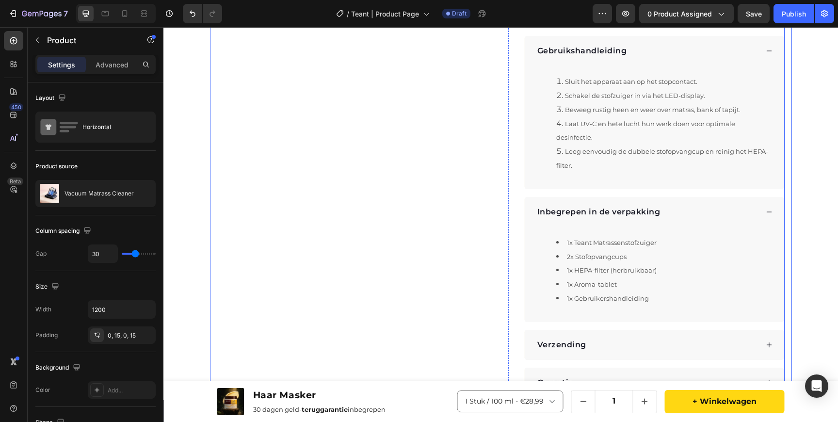
click at [768, 49] on icon at bounding box center [769, 51] width 7 height 7
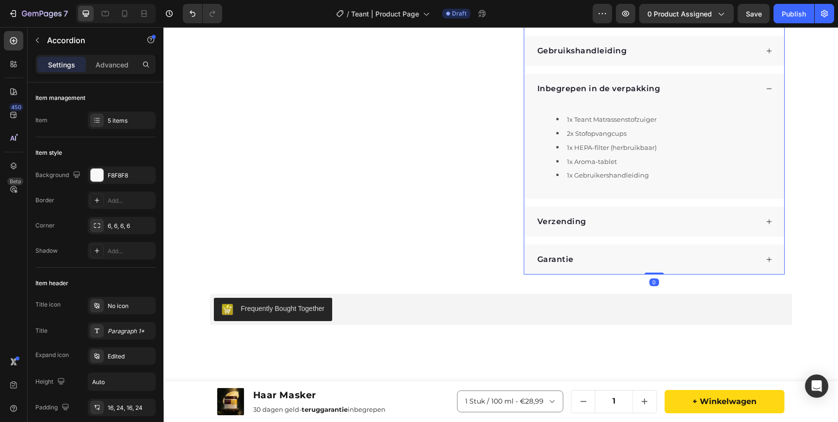
click at [765, 86] on div "Inbegrepen in de verpakking" at bounding box center [655, 89] width 260 height 30
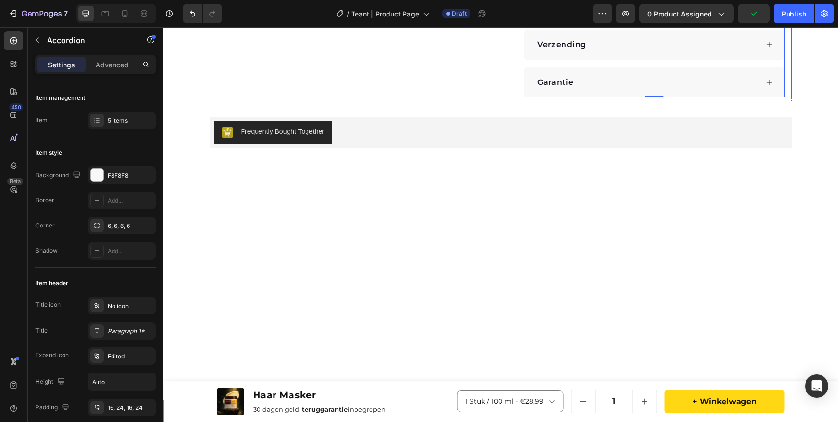
scroll to position [694, 0]
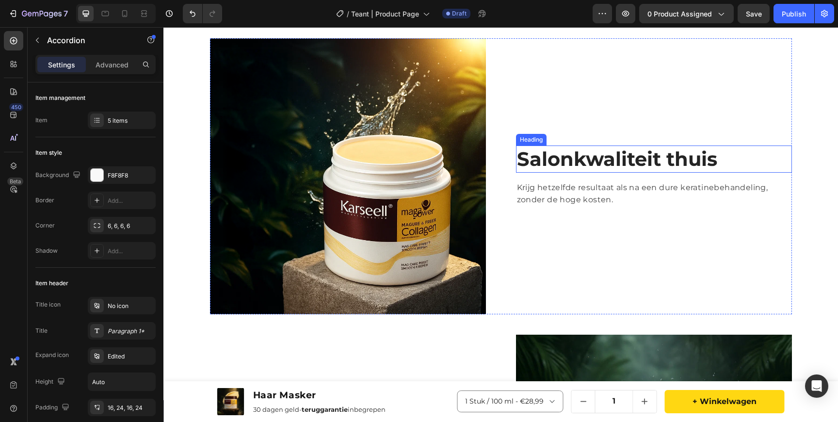
click at [573, 157] on h2 "Salonkwaliteit thuis" at bounding box center [654, 159] width 276 height 27
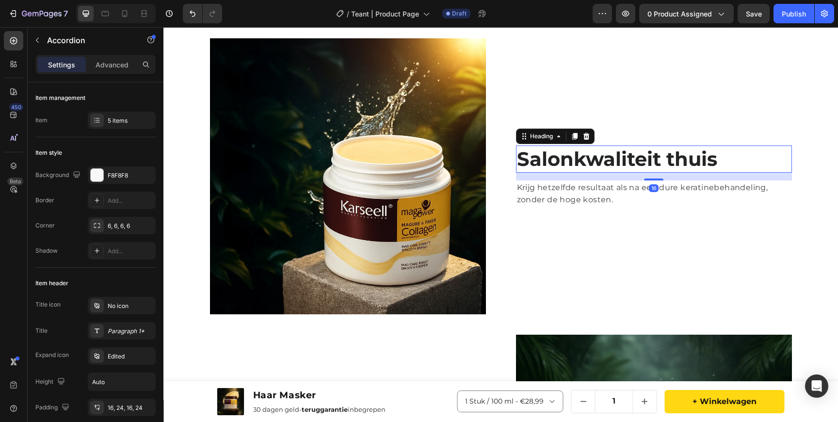
click at [573, 157] on h2 "Salonkwaliteit thuis" at bounding box center [654, 159] width 276 height 27
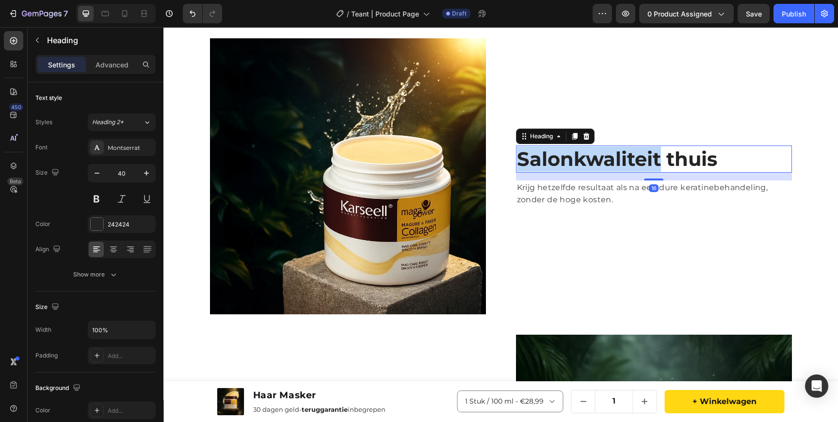
click at [573, 157] on p "Salonkwaliteit thuis" at bounding box center [654, 159] width 274 height 25
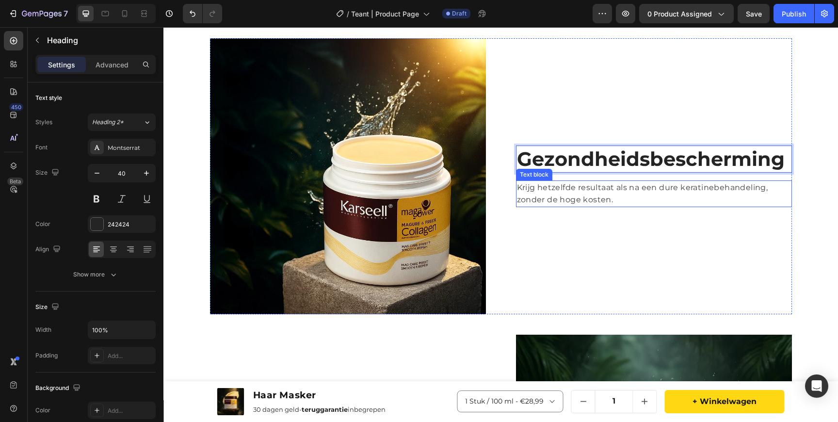
click at [526, 188] on p "Krijg hetzelfde resultaat als na een dure keratinebehandeling, zonder de hoge k…" at bounding box center [654, 193] width 274 height 25
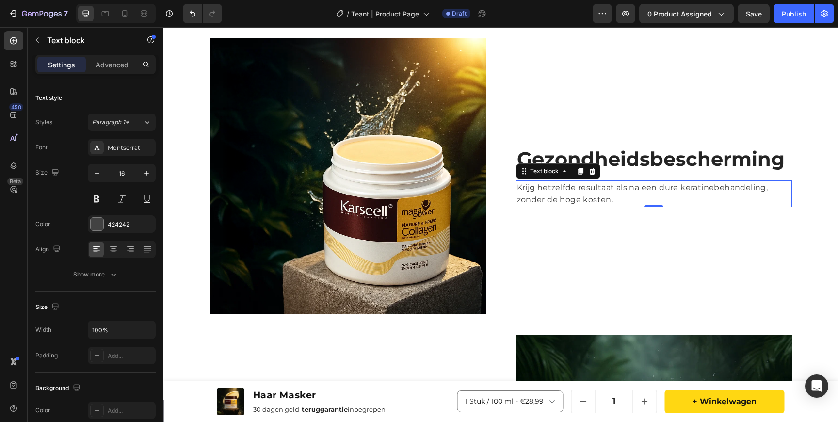
click at [526, 188] on p "Krijg hetzelfde resultaat als na een dure keratinebehandeling, zonder de hoge k…" at bounding box center [654, 193] width 274 height 25
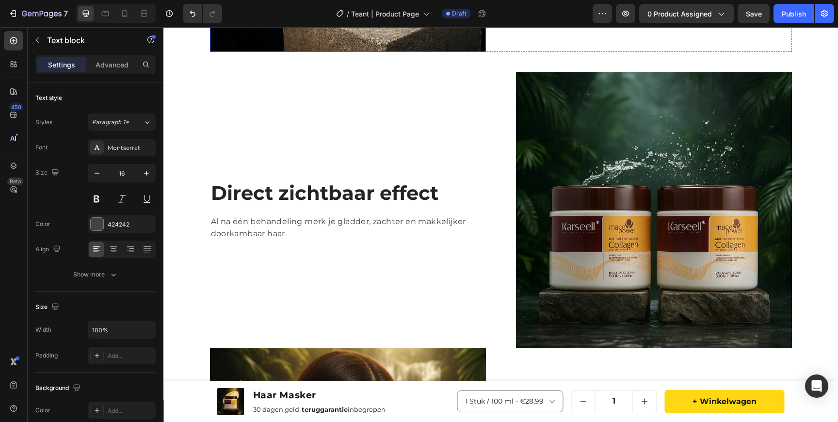
scroll to position [976, 0]
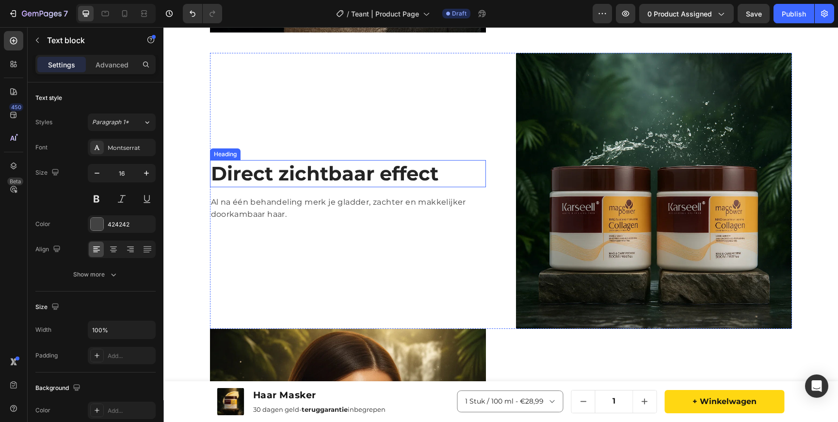
click at [273, 178] on strong "Direct zichtbaar effect" at bounding box center [325, 174] width 228 height 24
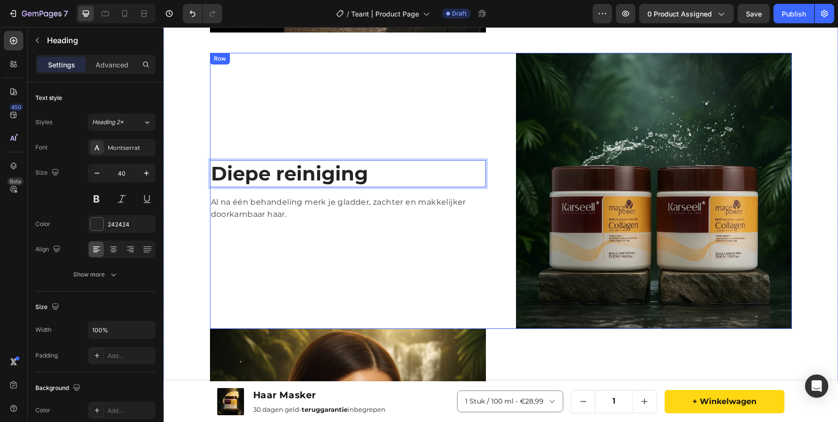
click at [392, 204] on p "Al na één behandeling merk je gladder, zachter en makkelijker doorkambaar haar." at bounding box center [348, 208] width 274 height 25
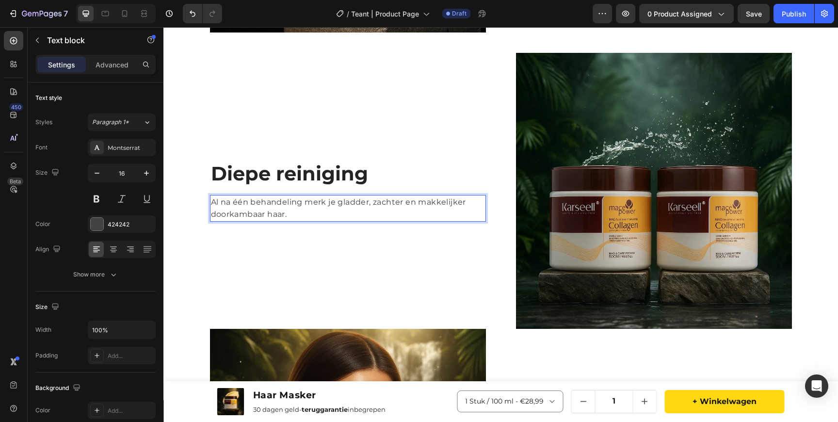
click at [392, 204] on p "Al na één behandeling merk je gladder, zachter en makkelijker doorkambaar haar." at bounding box center [348, 208] width 274 height 25
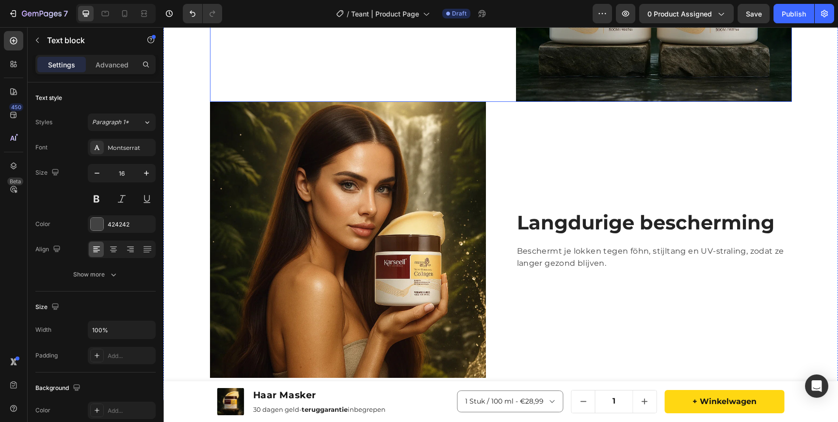
scroll to position [1296, 0]
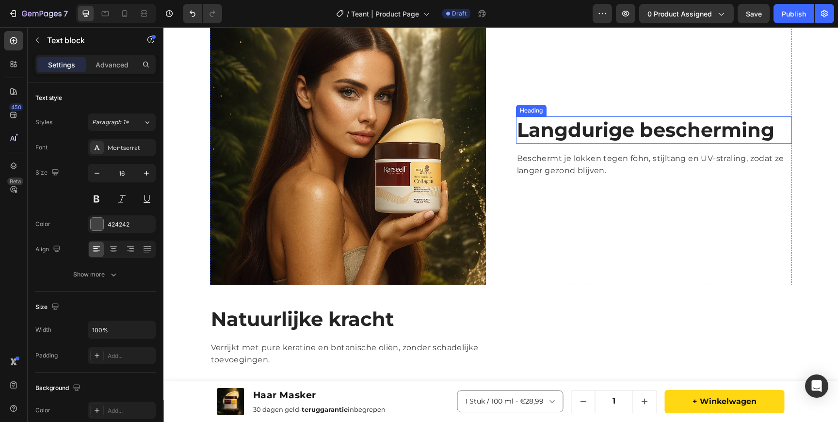
click at [549, 131] on h2 "Langdurige bescherming" at bounding box center [654, 129] width 276 height 27
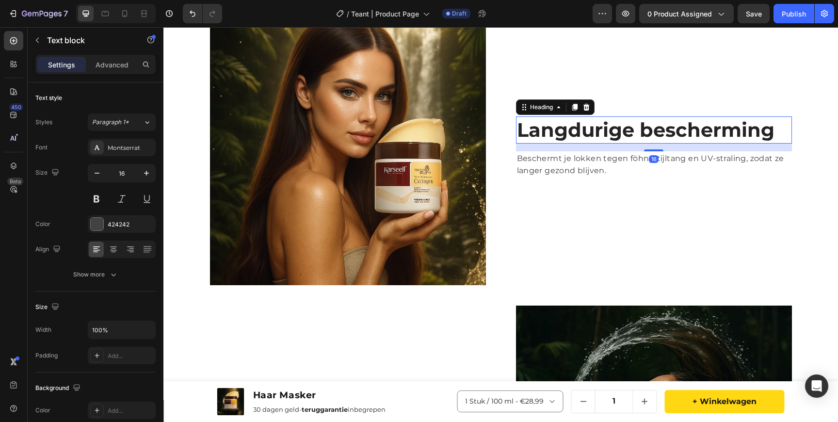
click at [549, 131] on h2 "Langdurige bescherming" at bounding box center [654, 129] width 276 height 27
click at [549, 131] on p "Langdurige bescherming" at bounding box center [654, 129] width 274 height 25
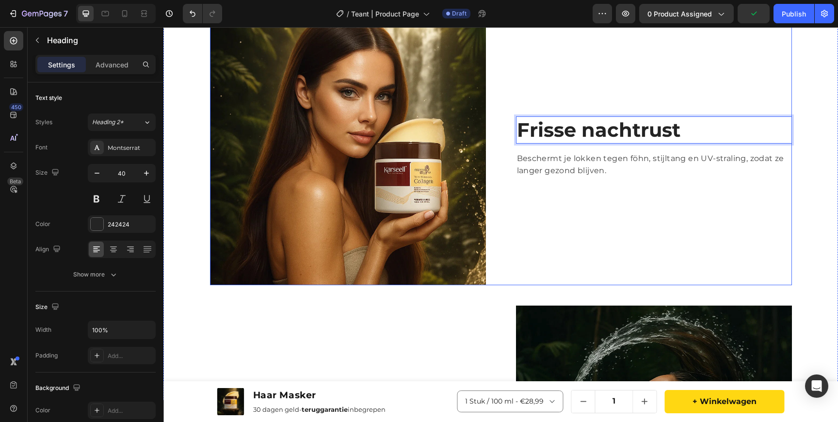
click at [568, 150] on div "[PERSON_NAME] nachtrust Heading 16 Beschermt je lokken tegen föhn, stijltang en…" at bounding box center [654, 147] width 276 height 276
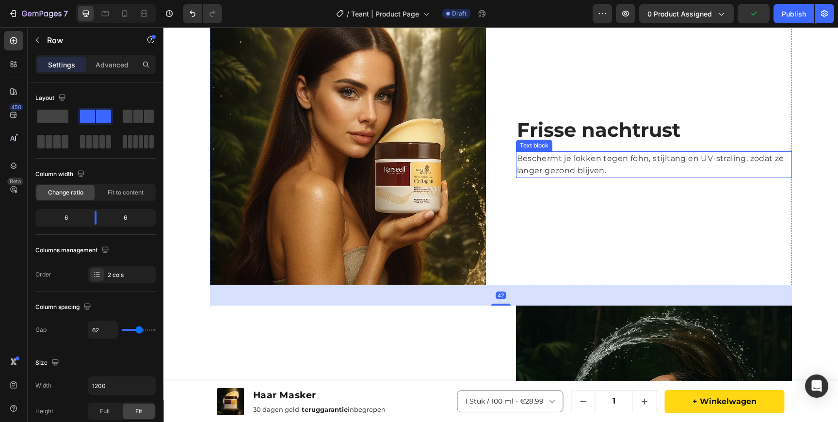
click at [568, 155] on p "Beschermt je lokken tegen föhn, stijltang en UV-straling, zodat ze langer gezon…" at bounding box center [654, 164] width 274 height 25
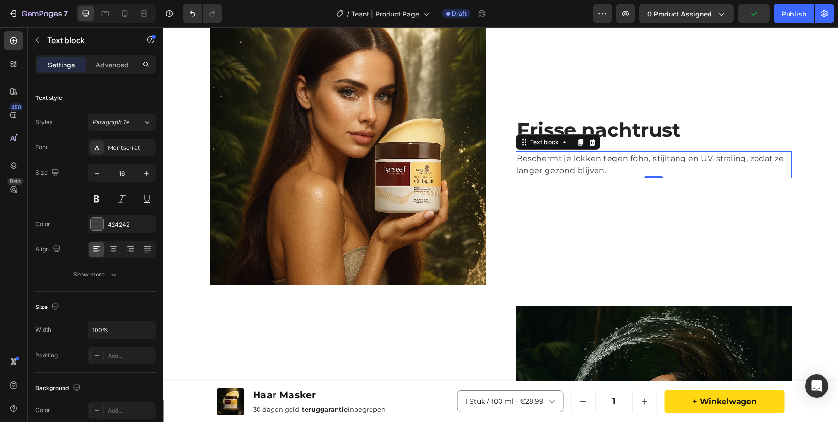
click at [568, 155] on p "Beschermt je lokken tegen föhn, stijltang en UV-straling, zodat ze langer gezon…" at bounding box center [654, 164] width 274 height 25
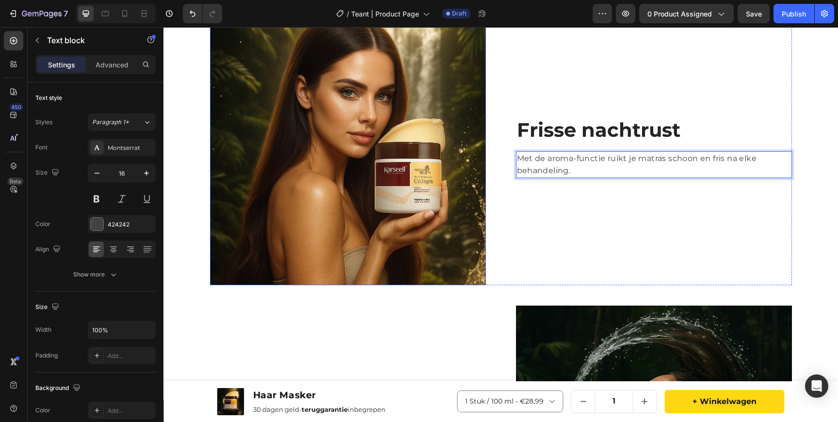
scroll to position [1529, 0]
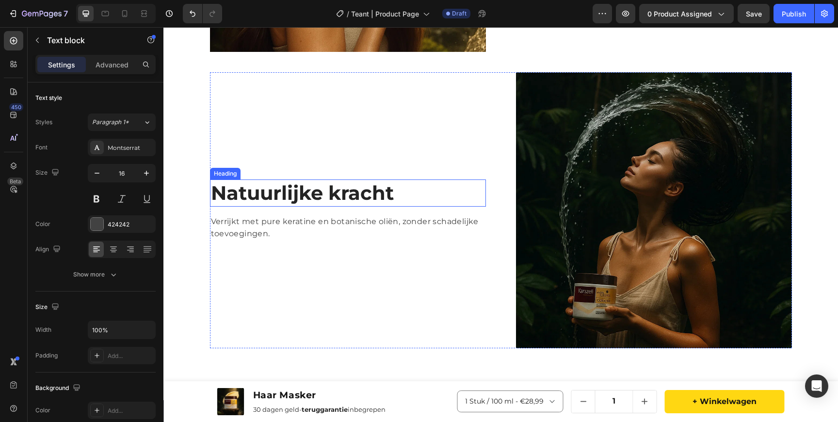
click at [327, 197] on strong "Natuurlijke kracht" at bounding box center [302, 193] width 183 height 24
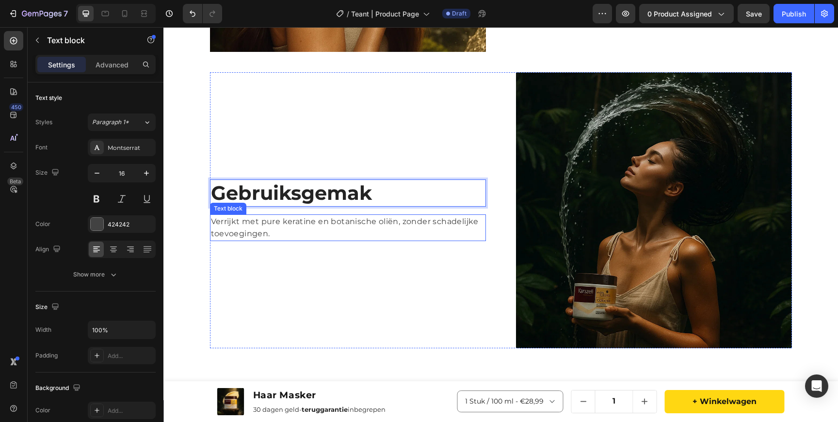
click at [365, 224] on p "Verrijkt met pure keratine en botanische oliën, zonder schadelijke toevoegingen." at bounding box center [348, 227] width 274 height 25
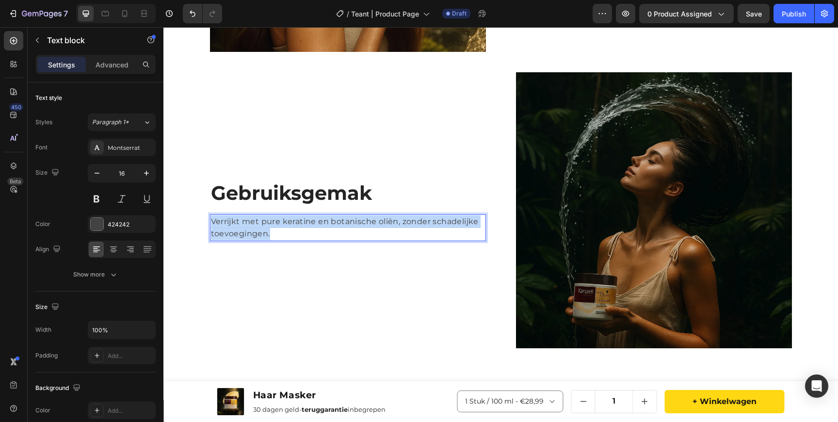
click at [365, 224] on p "Verrijkt met pure keratine en botanische oliën, zonder schadelijke toevoegingen." at bounding box center [348, 227] width 274 height 25
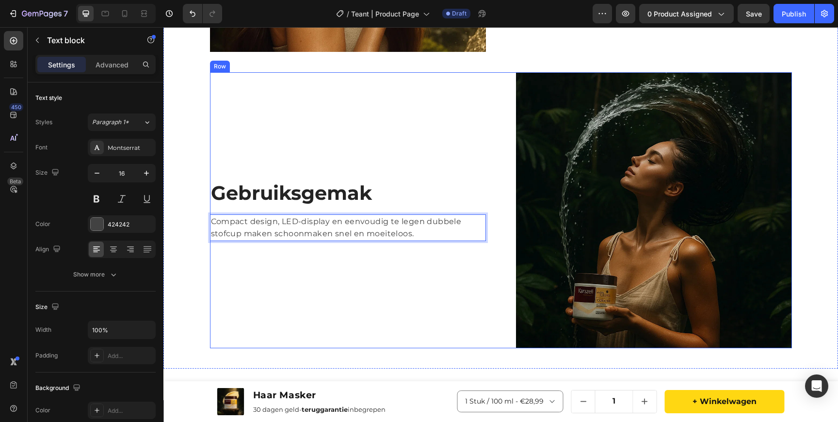
click at [284, 273] on div "⁠⁠⁠⁠⁠⁠⁠ Gebruiksgemak Heading Compact design, LED-display en eenvoudig te legen…" at bounding box center [348, 210] width 276 height 276
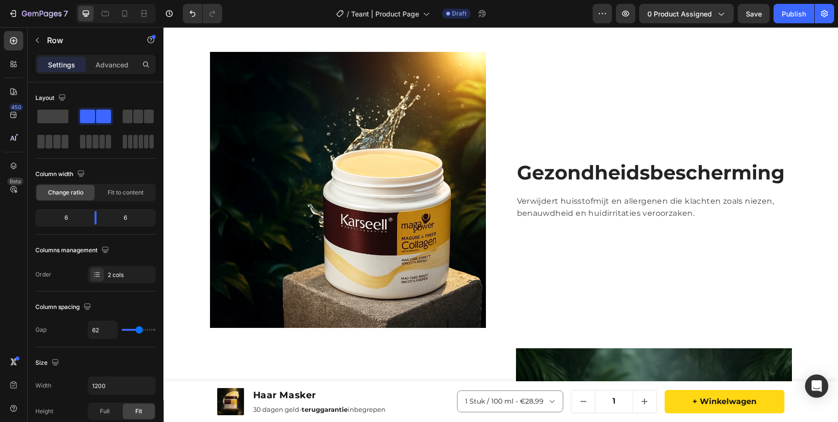
scroll to position [786, 0]
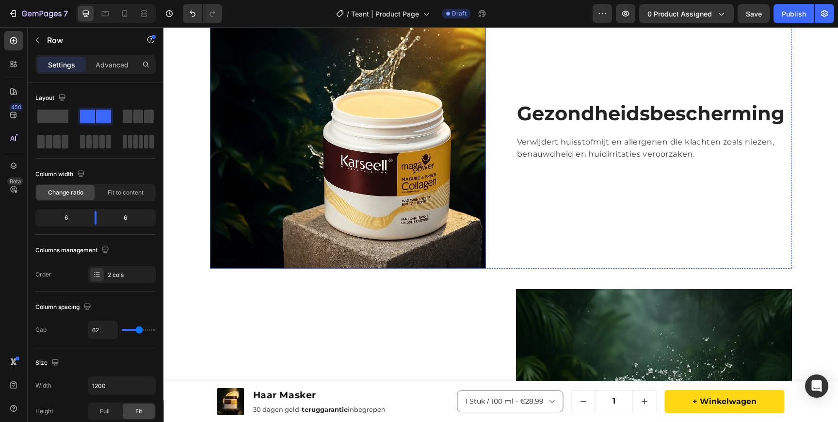
click at [371, 157] on img at bounding box center [348, 131] width 276 height 276
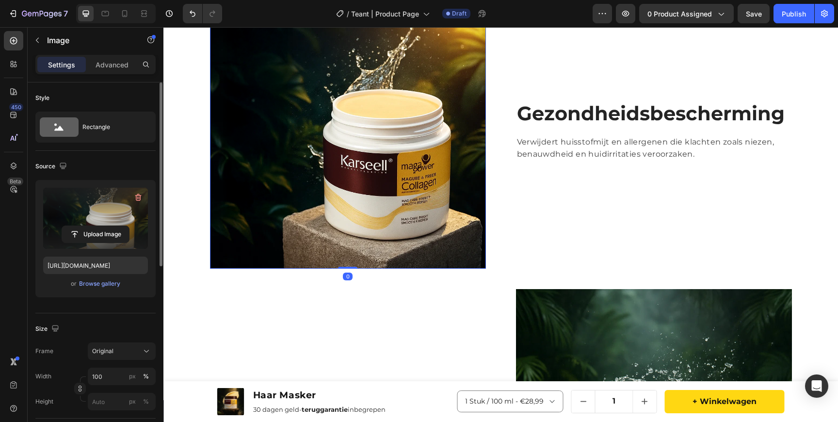
click at [79, 207] on label at bounding box center [95, 218] width 105 height 61
click at [79, 226] on input "file" at bounding box center [95, 234] width 67 height 16
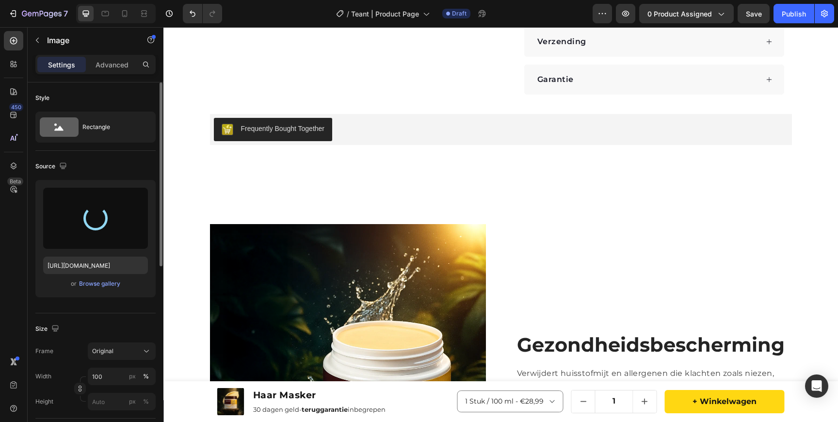
scroll to position [703, 0]
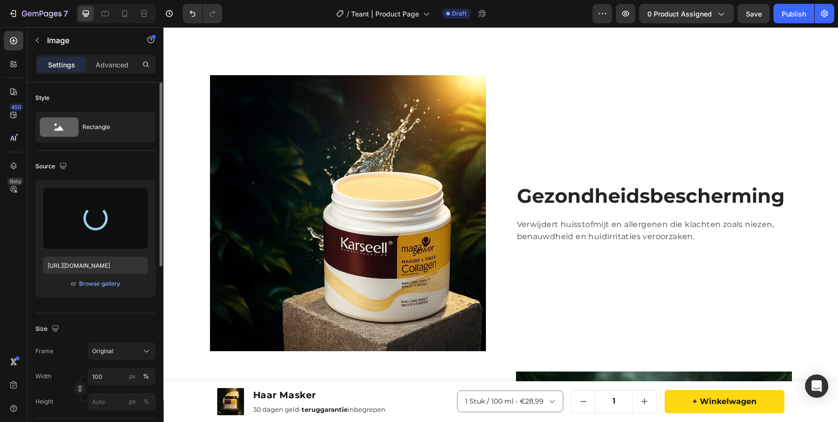
type input "[URL][DOMAIN_NAME]"
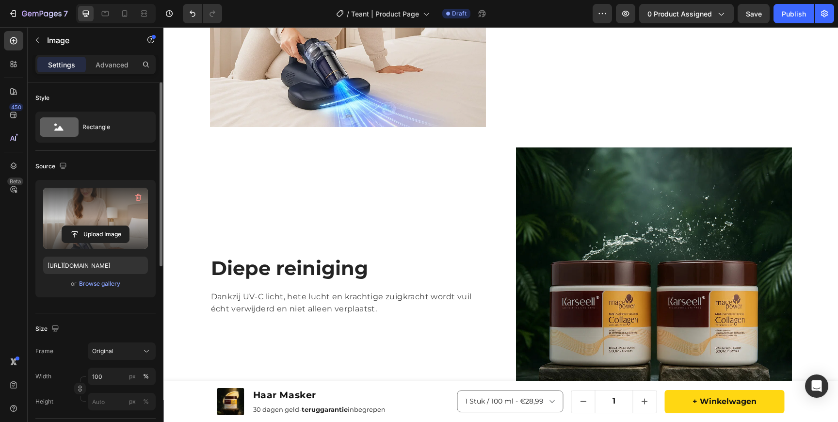
scroll to position [1007, 0]
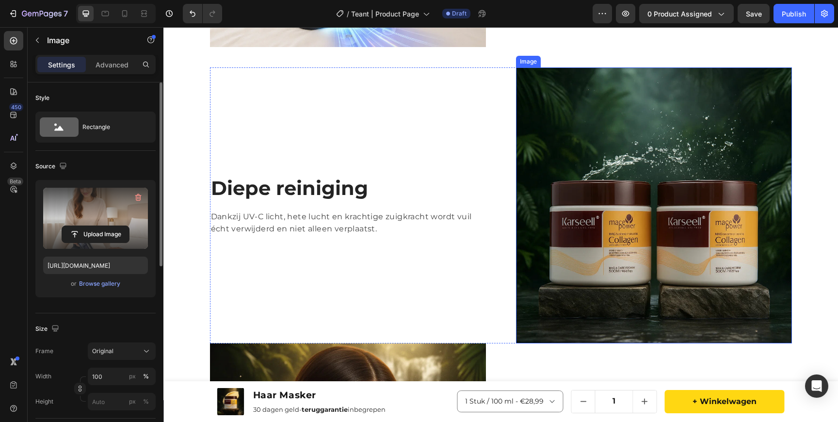
click at [554, 107] on img at bounding box center [654, 205] width 276 height 276
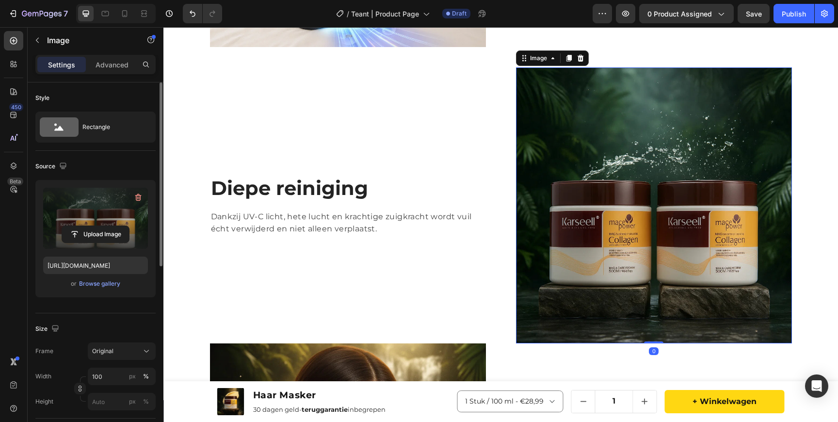
click at [76, 224] on label at bounding box center [95, 218] width 105 height 61
click at [76, 226] on input "file" at bounding box center [95, 234] width 67 height 16
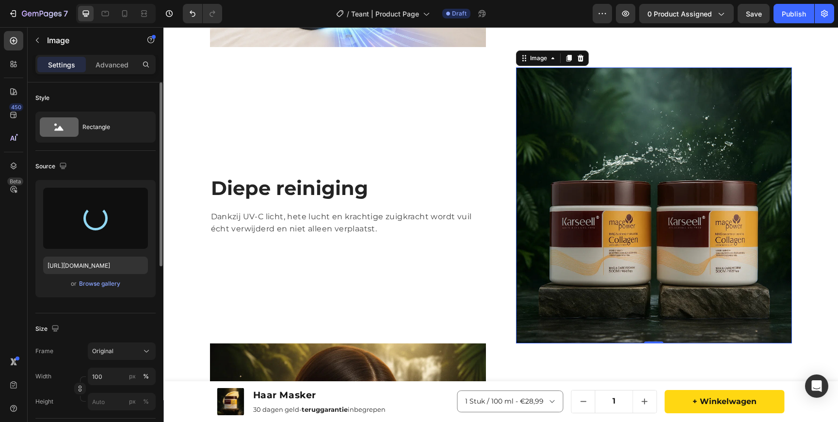
type input "[URL][DOMAIN_NAME]"
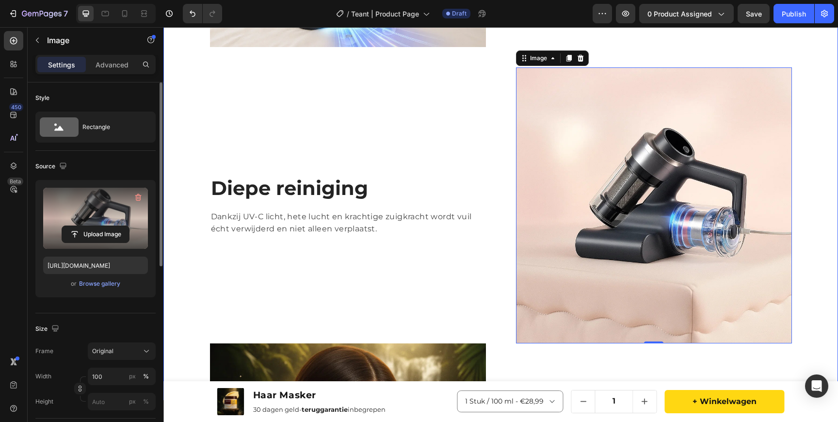
click at [196, 249] on div "Image Gezondheidsbescherming Heading Verwijdert huisstofmijt en allergenen die …" at bounding box center [501, 343] width 660 height 1145
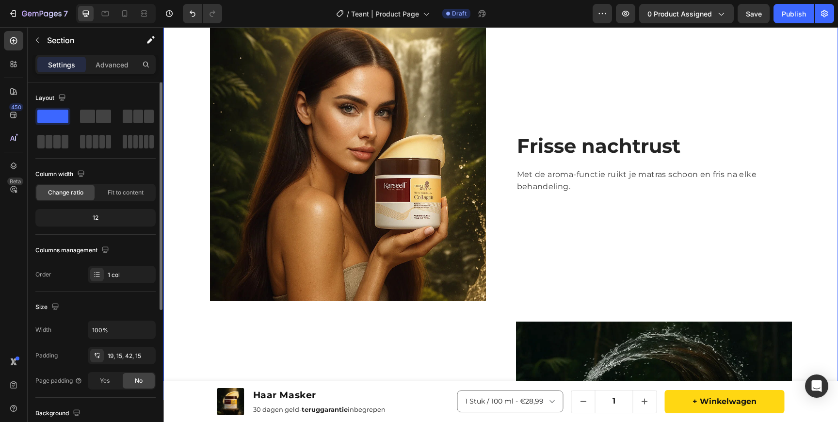
scroll to position [1348, 0]
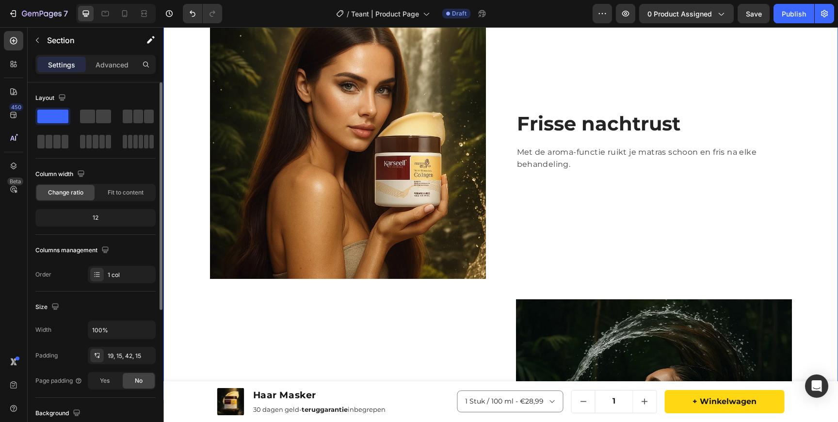
click at [430, 198] on img at bounding box center [348, 141] width 276 height 276
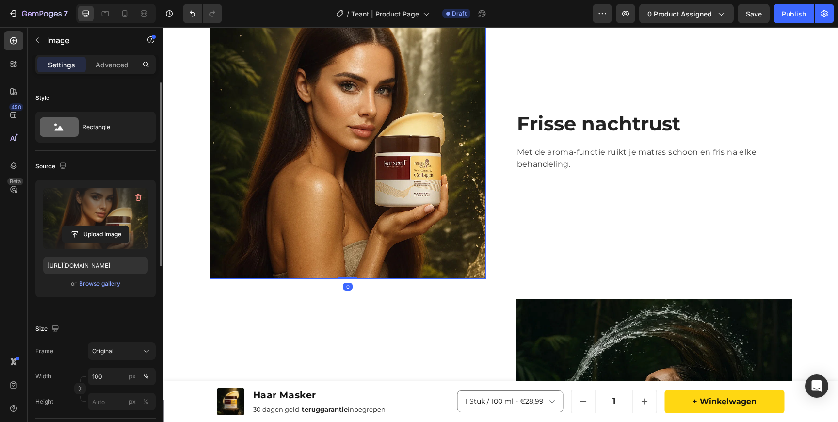
click at [97, 197] on label at bounding box center [95, 218] width 105 height 61
click at [97, 226] on input "file" at bounding box center [95, 234] width 67 height 16
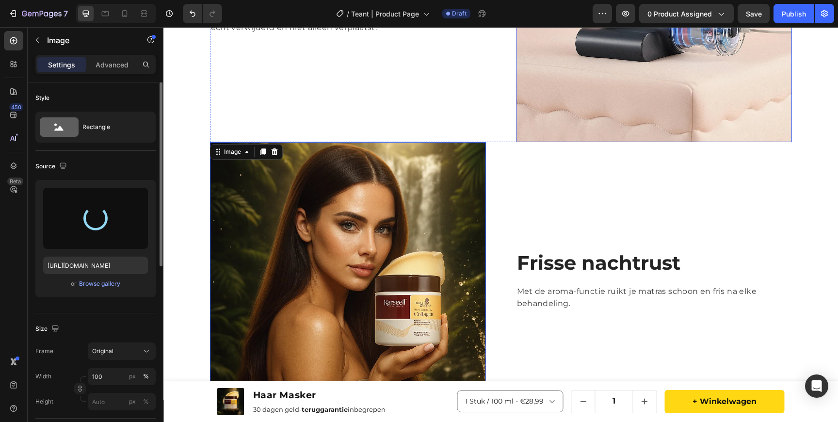
scroll to position [1223, 0]
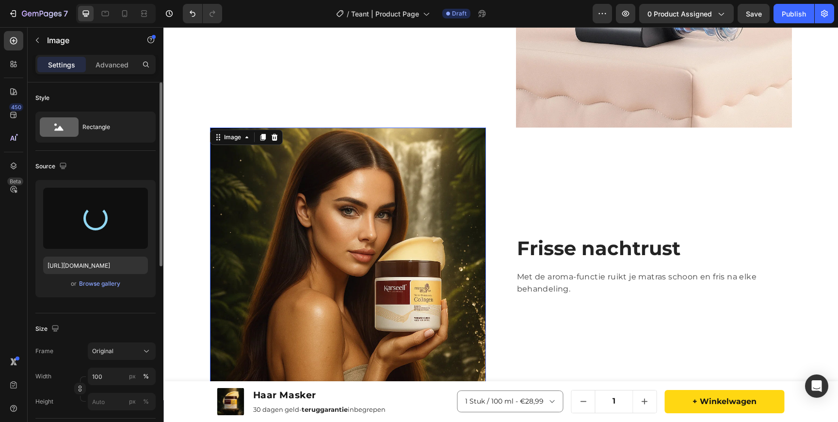
type input "[URL][DOMAIN_NAME]"
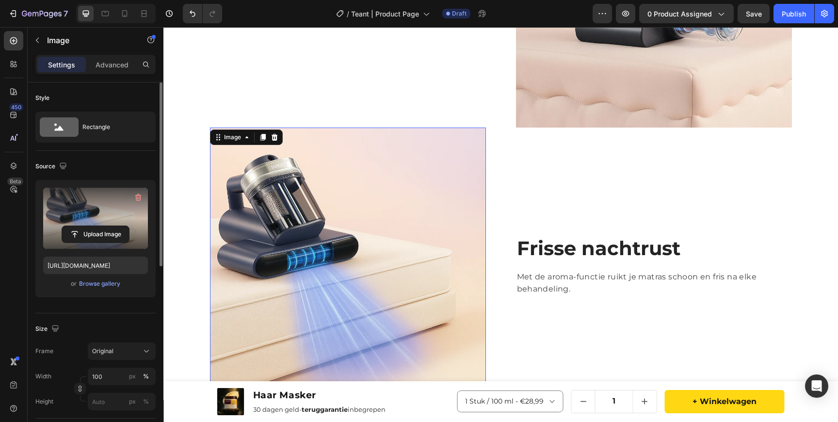
scroll to position [1153, 0]
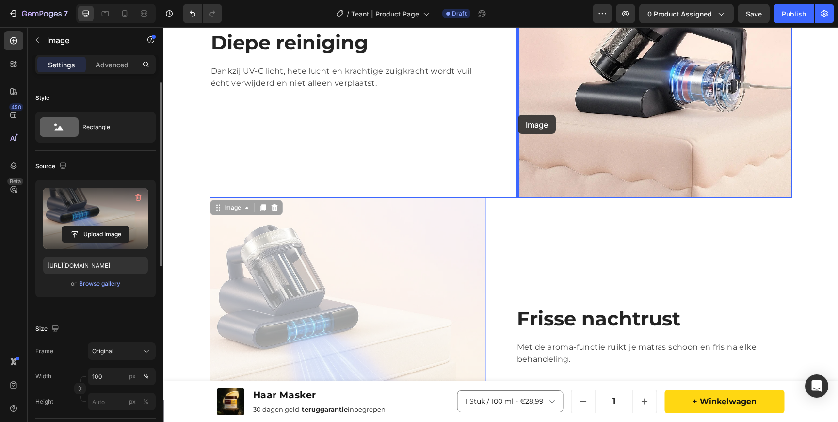
drag, startPoint x: 425, startPoint y: 268, endPoint x: 518, endPoint y: 115, distance: 179.7
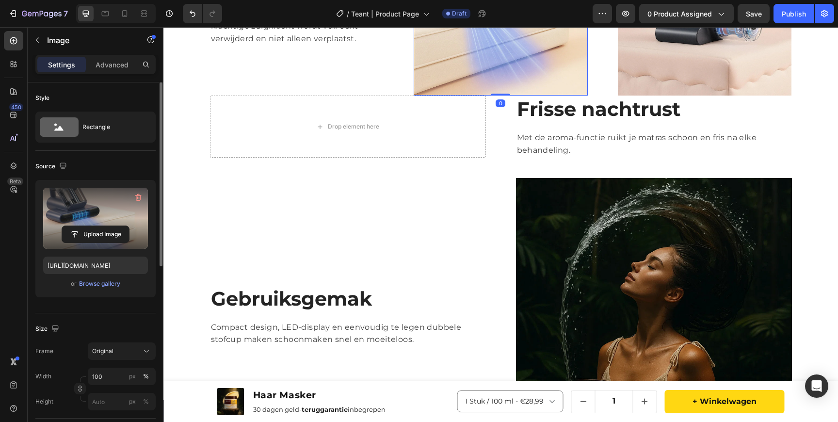
scroll to position [1096, 0]
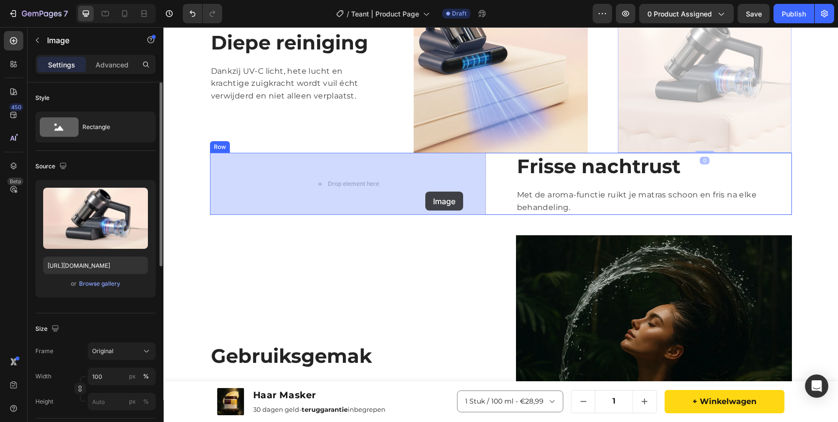
drag, startPoint x: 673, startPoint y: 103, endPoint x: 426, endPoint y: 187, distance: 260.2
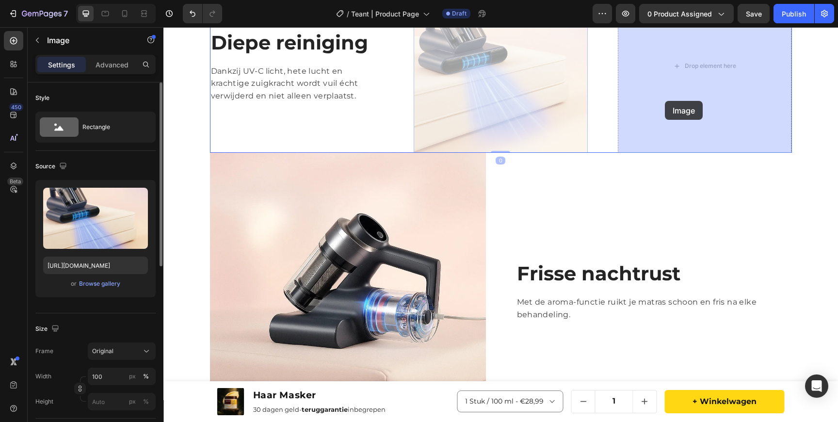
drag, startPoint x: 525, startPoint y: 103, endPoint x: 666, endPoint y: 101, distance: 141.2
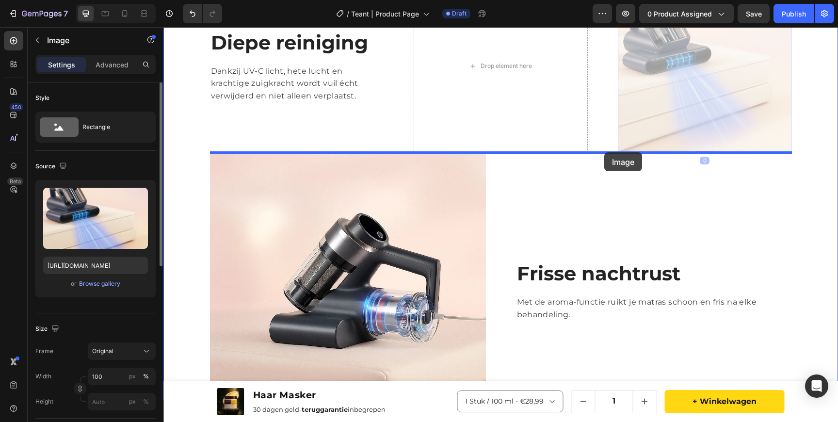
drag, startPoint x: 641, startPoint y: 113, endPoint x: 606, endPoint y: 151, distance: 51.9
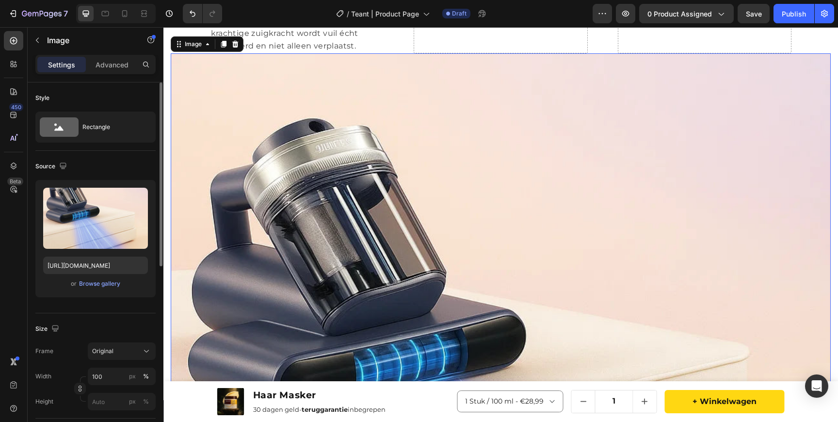
scroll to position [1046, 0]
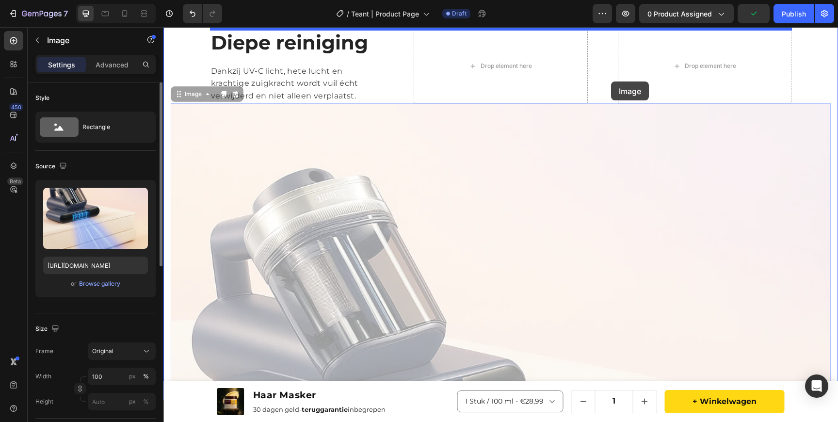
drag, startPoint x: 602, startPoint y: 155, endPoint x: 611, endPoint y: 82, distance: 74.4
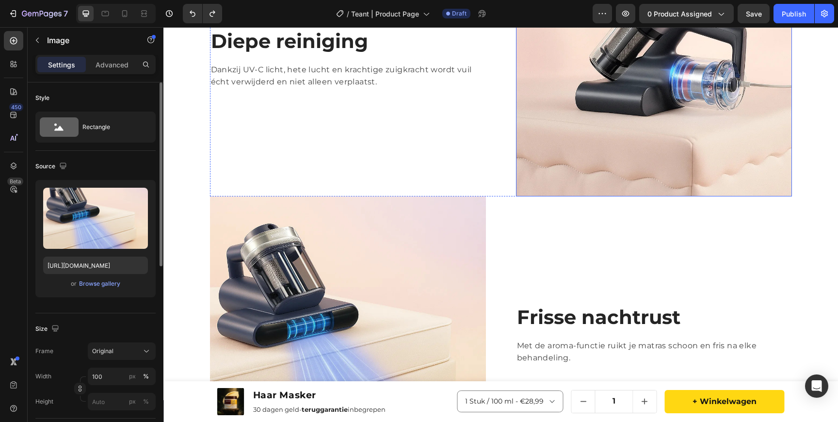
scroll to position [1163, 0]
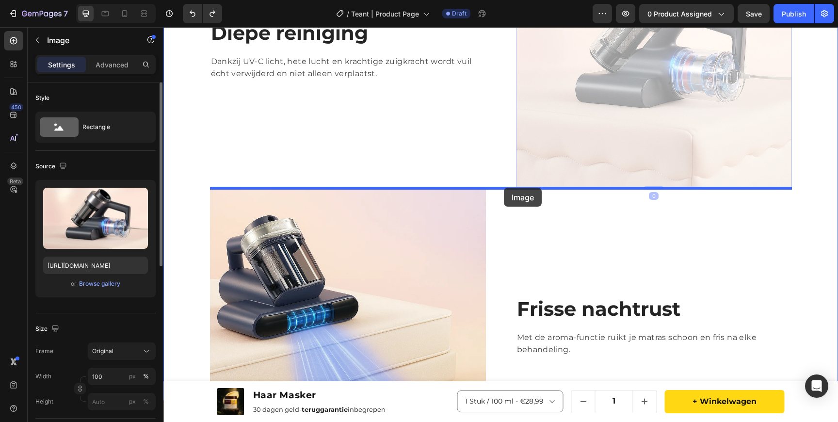
drag, startPoint x: 592, startPoint y: 121, endPoint x: 504, endPoint y: 188, distance: 109.8
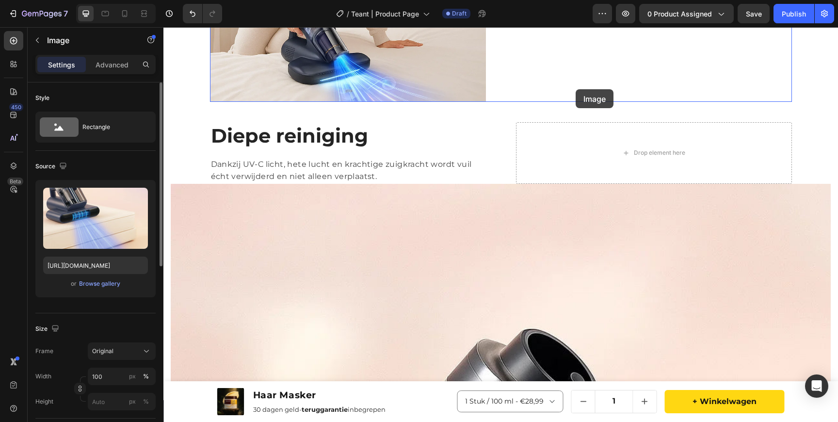
scroll to position [940, 0]
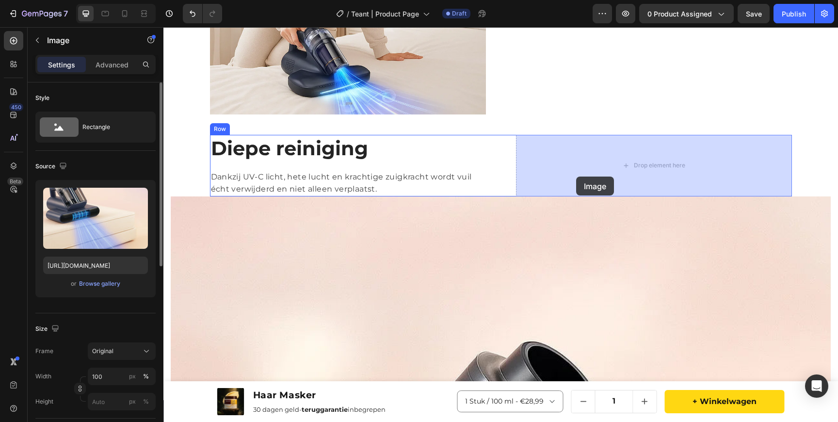
drag, startPoint x: 427, startPoint y: 178, endPoint x: 576, endPoint y: 177, distance: 149.5
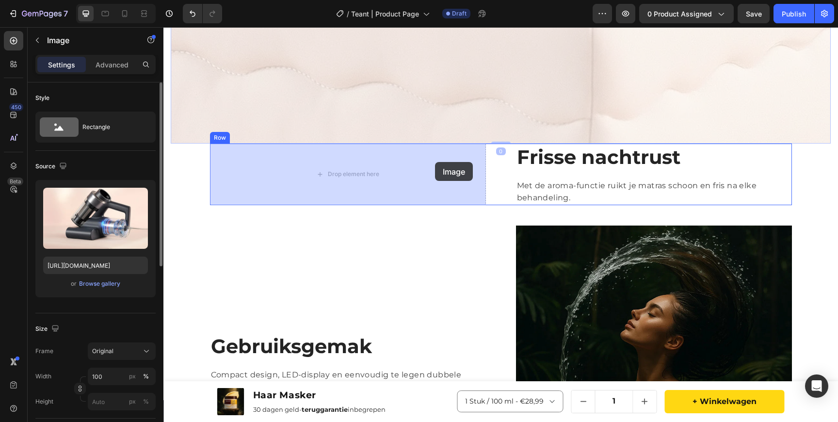
drag, startPoint x: 477, startPoint y: 109, endPoint x: 435, endPoint y: 163, distance: 68.1
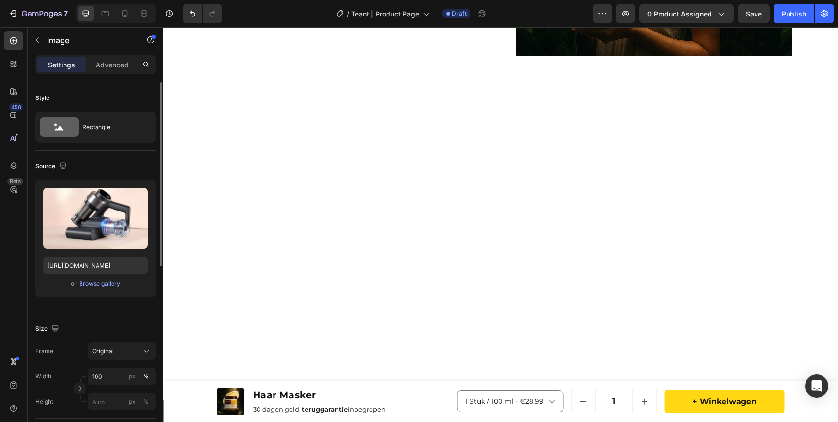
scroll to position [1207, 0]
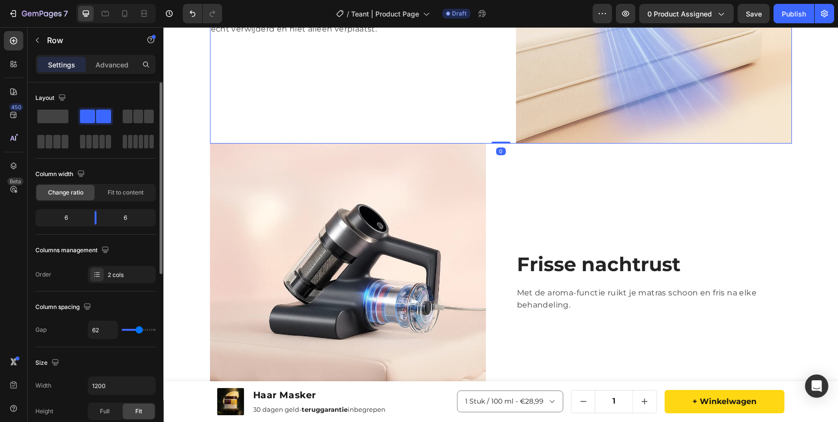
click at [451, 117] on div "Diepe reiniging Heading Dankzij UV-C licht, hete lucht en krachtige zuigkracht …" at bounding box center [348, 6] width 276 height 276
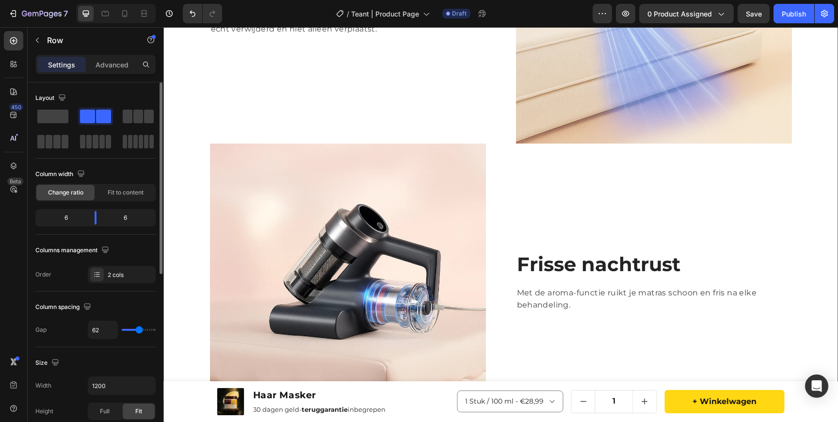
click at [195, 164] on div "Image Gezondheidsbescherming Heading Verwijdert huisstofmijt en allergenen die …" at bounding box center [501, 143] width 660 height 1145
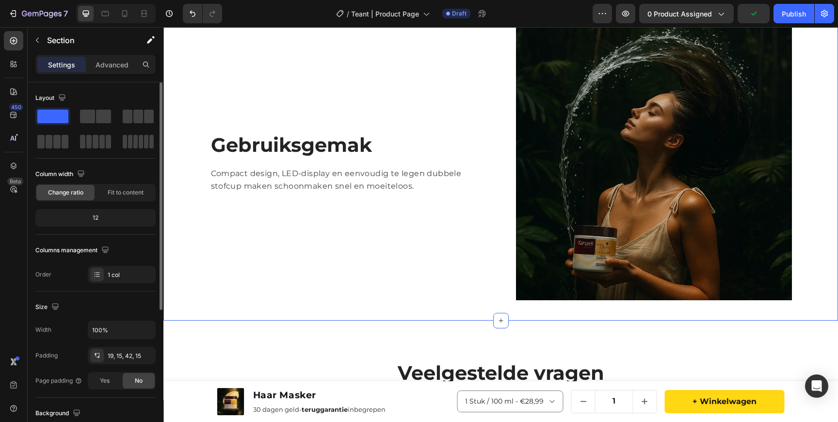
scroll to position [1668, 0]
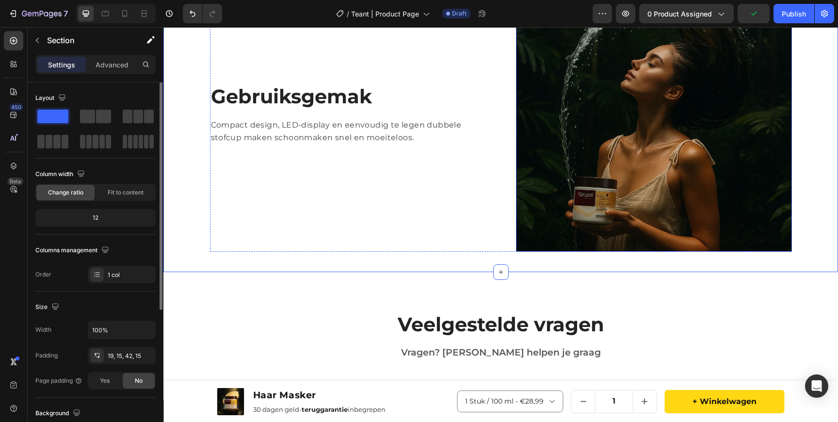
click at [568, 112] on img at bounding box center [654, 114] width 276 height 276
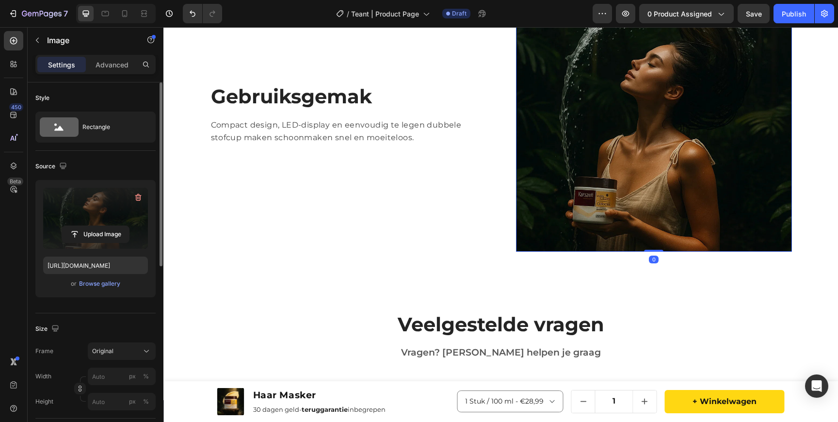
click at [100, 205] on label at bounding box center [95, 218] width 105 height 61
click at [100, 226] on input "file" at bounding box center [95, 234] width 67 height 16
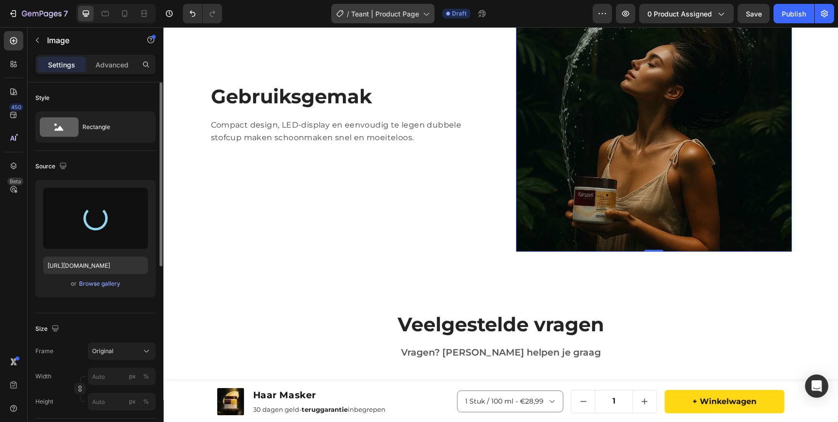
type input "[URL][DOMAIN_NAME]"
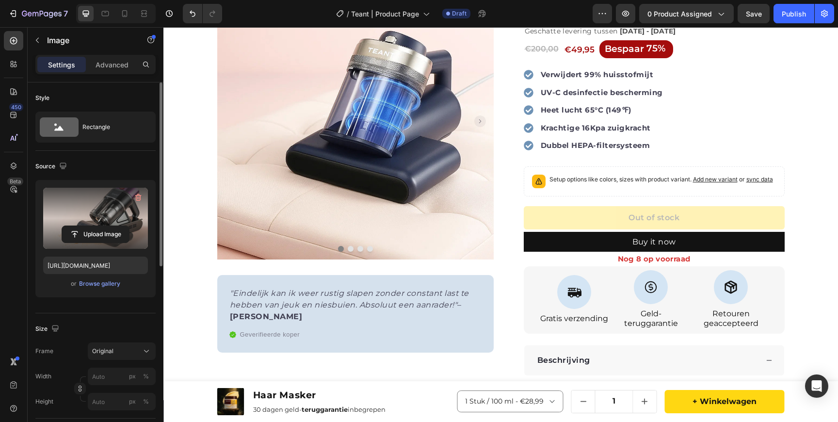
scroll to position [0, 0]
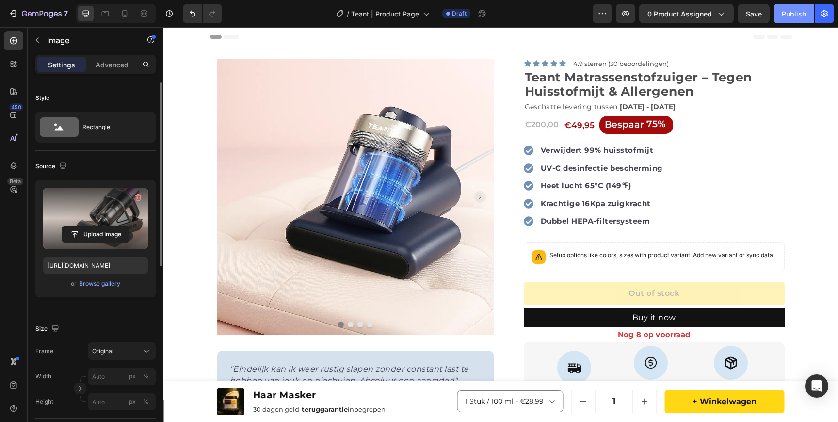
click at [803, 14] on div "Publish" at bounding box center [794, 14] width 24 height 10
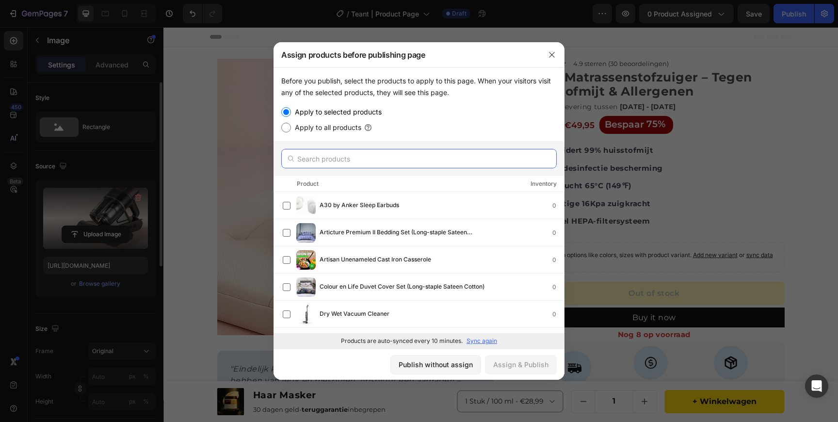
click at [376, 154] on input "text" at bounding box center [419, 158] width 276 height 19
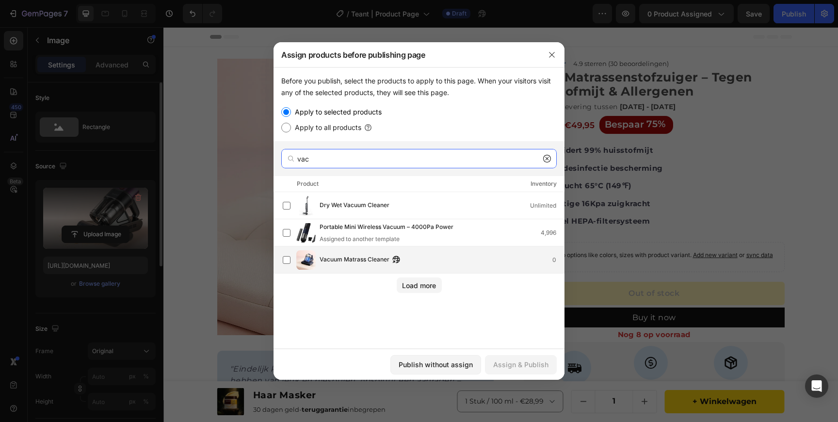
type input "vac"
click at [358, 253] on div "Vacuum Matrass Cleaner 0" at bounding box center [423, 259] width 281 height 19
click at [529, 367] on div "Assign & Publish" at bounding box center [520, 365] width 55 height 10
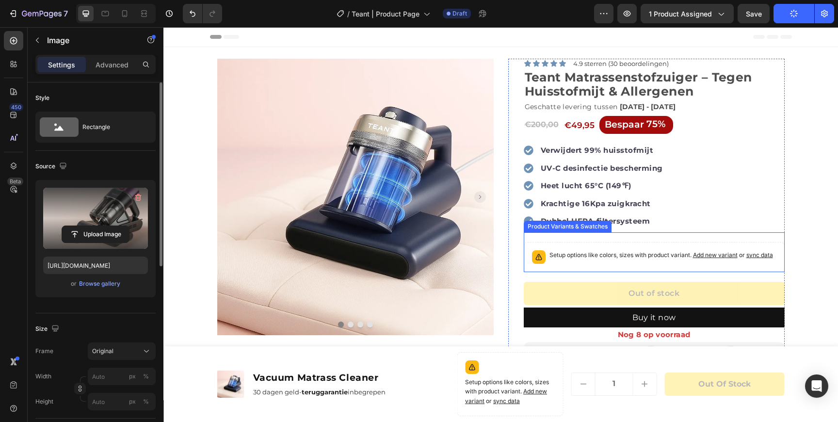
click at [763, 258] on span "sync data" at bounding box center [760, 254] width 27 height 7
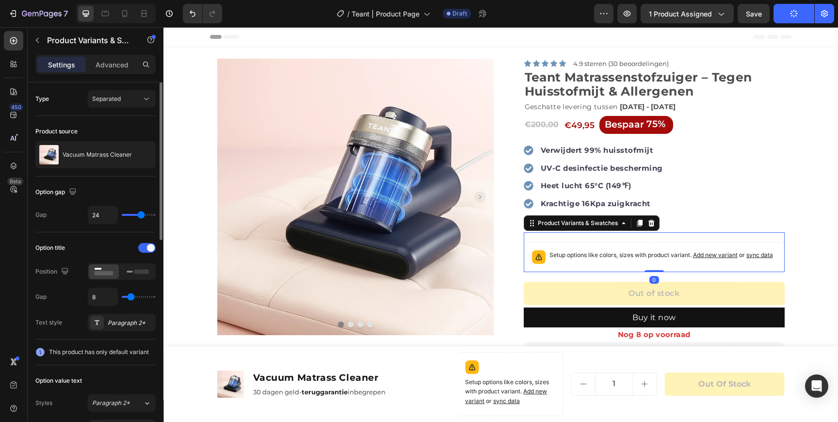
click at [763, 258] on span "sync data" at bounding box center [760, 254] width 27 height 7
click at [119, 157] on p "Vacuum Matrass Cleaner" at bounding box center [97, 154] width 69 height 7
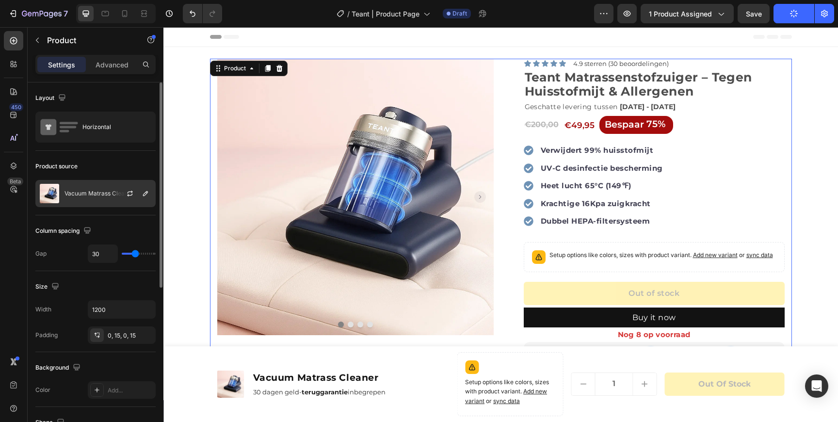
click at [111, 189] on div "Vacuum Matrass Cleaner" at bounding box center [95, 193] width 120 height 27
click at [130, 196] on icon "button" at bounding box center [130, 194] width 8 height 8
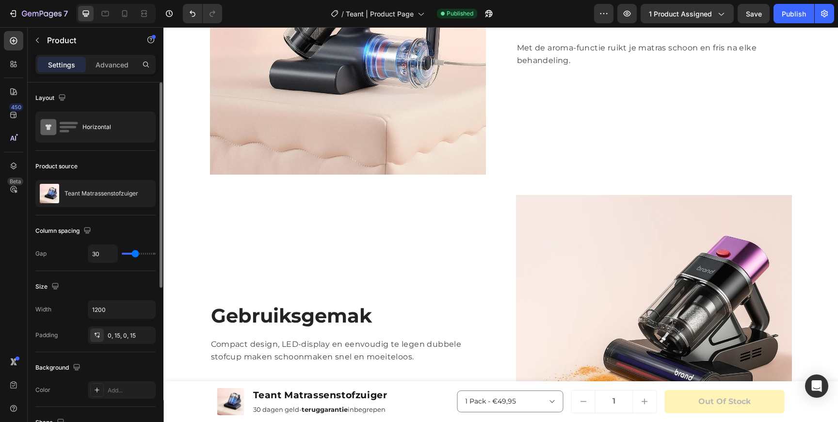
scroll to position [1867, 0]
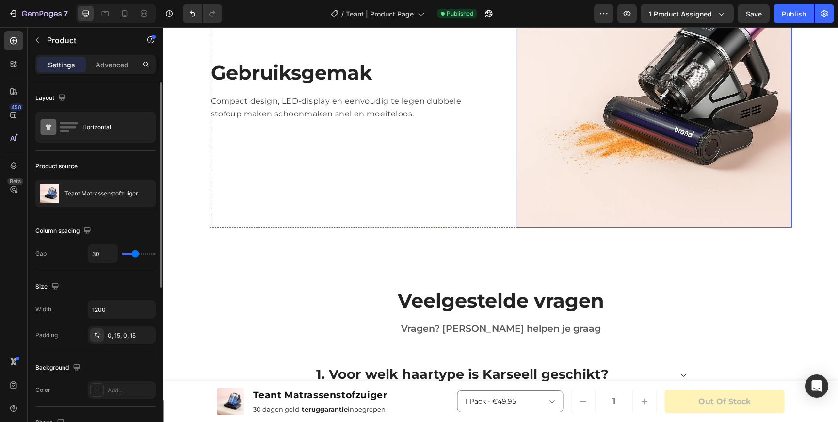
click at [557, 106] on img at bounding box center [654, 90] width 276 height 276
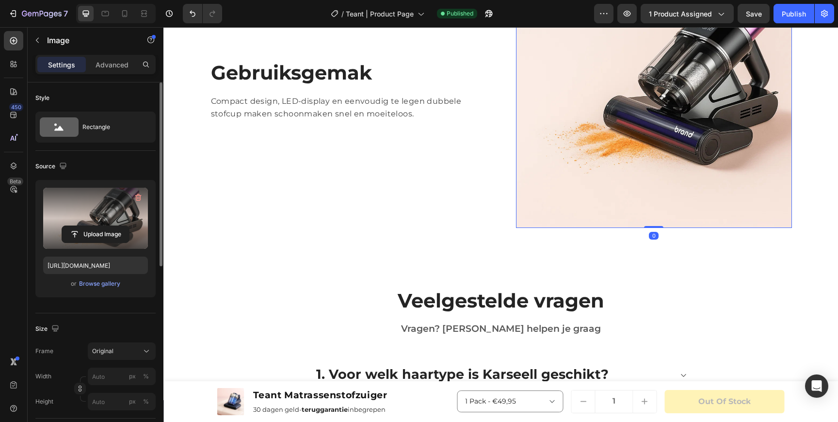
click at [81, 203] on label at bounding box center [95, 218] width 105 height 61
click at [81, 226] on input "file" at bounding box center [95, 234] width 67 height 16
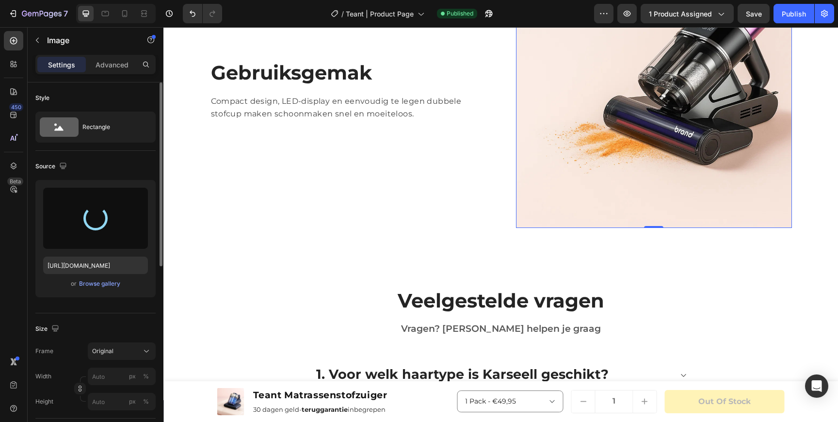
type input "[URL][DOMAIN_NAME]"
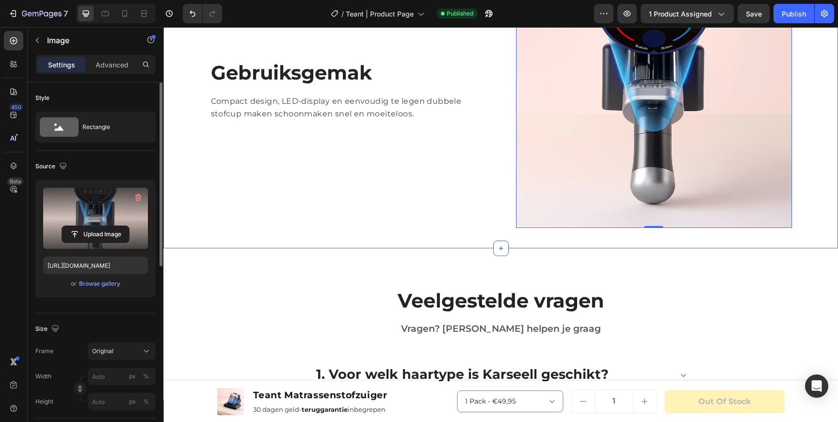
scroll to position [1721, 0]
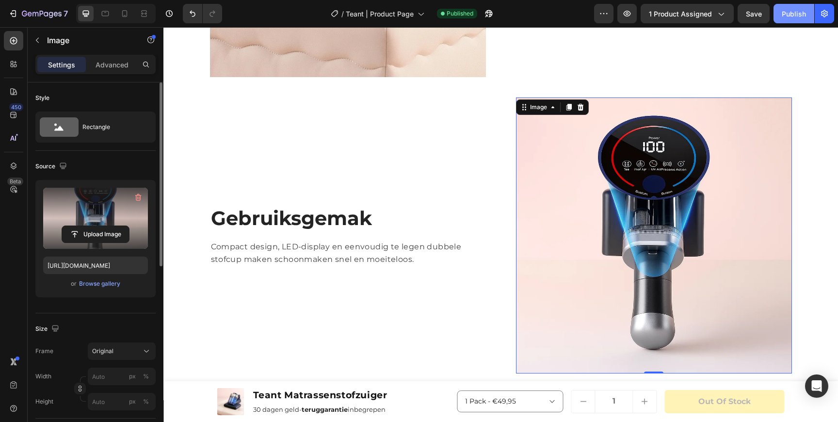
click at [790, 21] on button "Publish" at bounding box center [794, 13] width 41 height 19
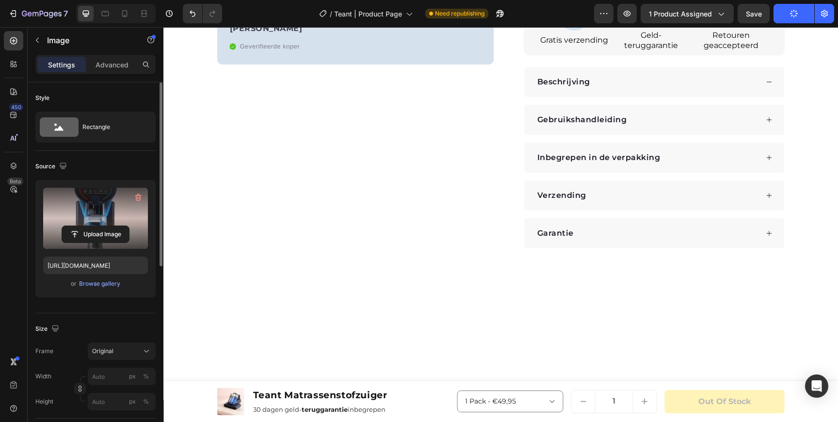
scroll to position [0, 0]
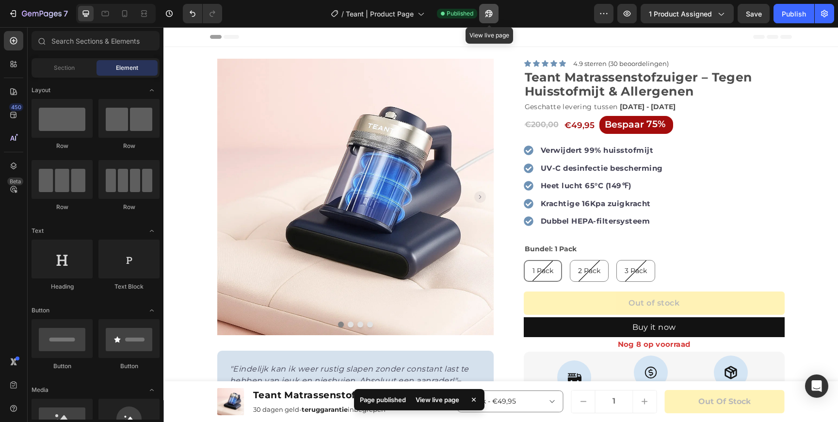
click at [487, 16] on icon "button" at bounding box center [486, 16] width 2 height 2
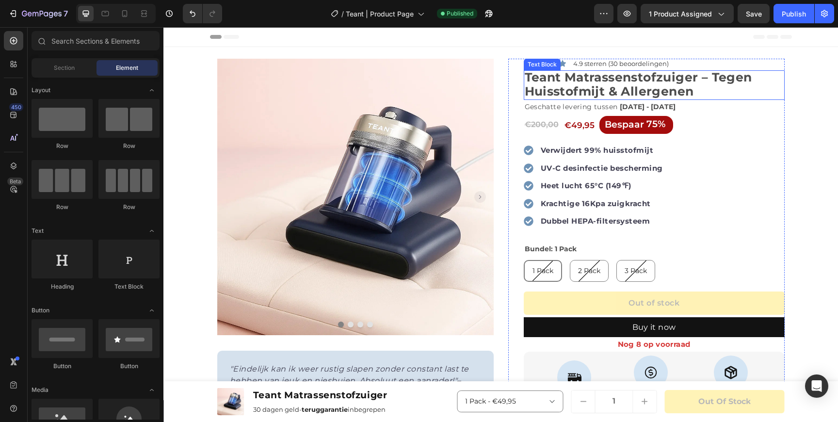
click at [613, 88] on strong "Teant Matrassenstofzuiger – Tegen Huisstofmijt & Allergenen" at bounding box center [639, 84] width 228 height 29
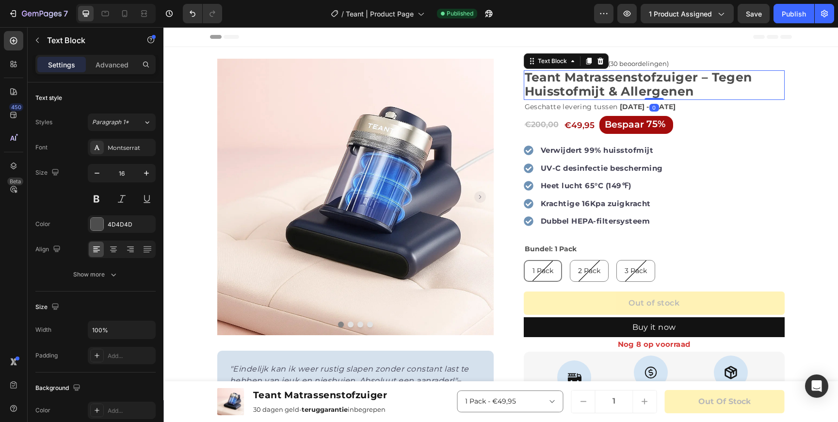
click at [613, 88] on strong "Teant Matrassenstofzuiger – Tegen Huisstofmijt & Allergenen" at bounding box center [639, 84] width 228 height 29
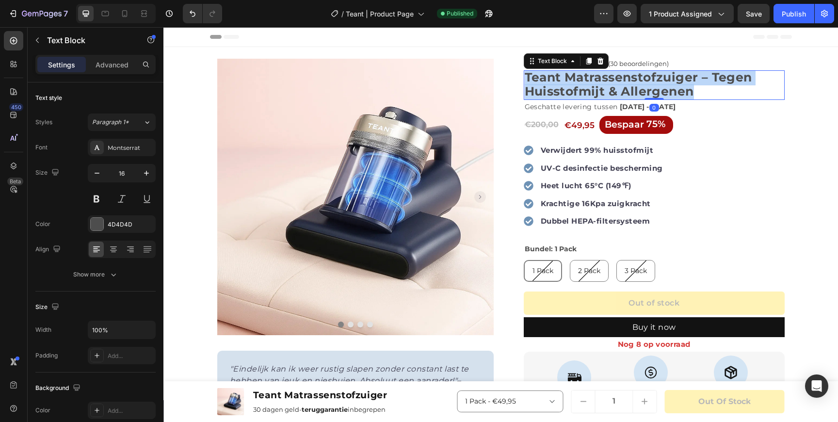
click at [613, 88] on strong "Teant Matrassenstofzuiger – Tegen Huisstofmijt & Allergenen" at bounding box center [639, 84] width 228 height 29
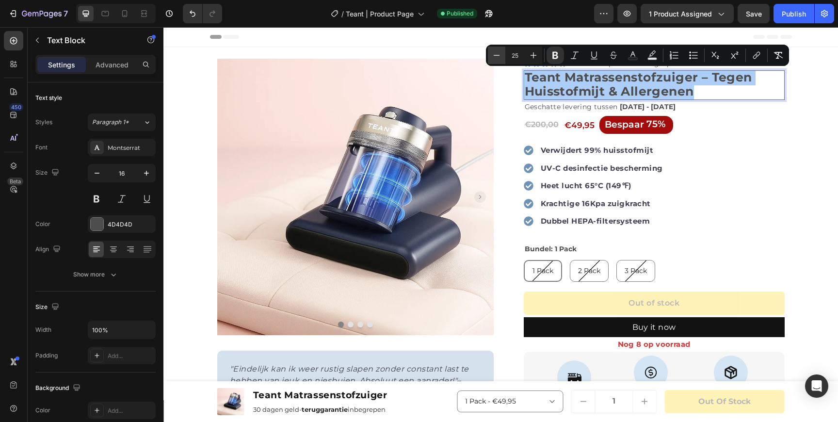
click at [496, 54] on icon "Editor contextual toolbar" at bounding box center [497, 55] width 10 height 10
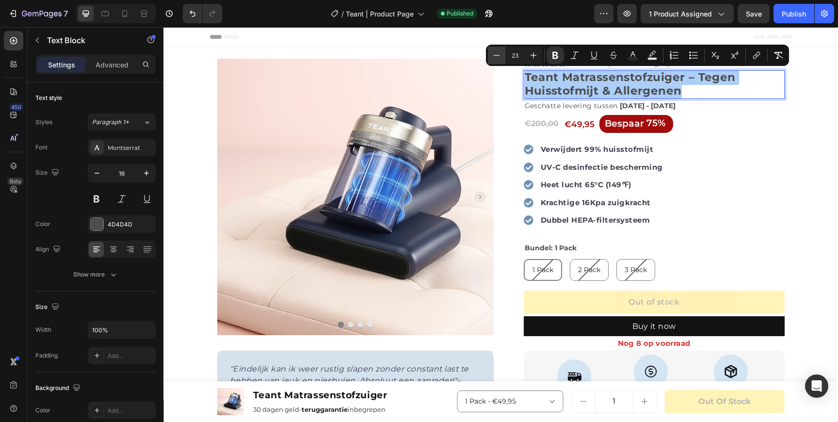
click at [496, 54] on icon "Editor contextual toolbar" at bounding box center [497, 55] width 10 height 10
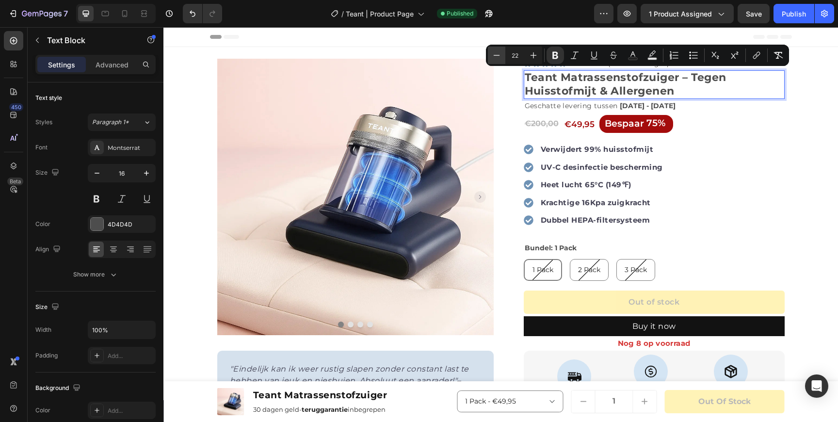
click at [496, 54] on icon "Editor contextual toolbar" at bounding box center [497, 55] width 10 height 10
click at [530, 54] on icon "Editor contextual toolbar" at bounding box center [534, 55] width 10 height 10
type input "22"
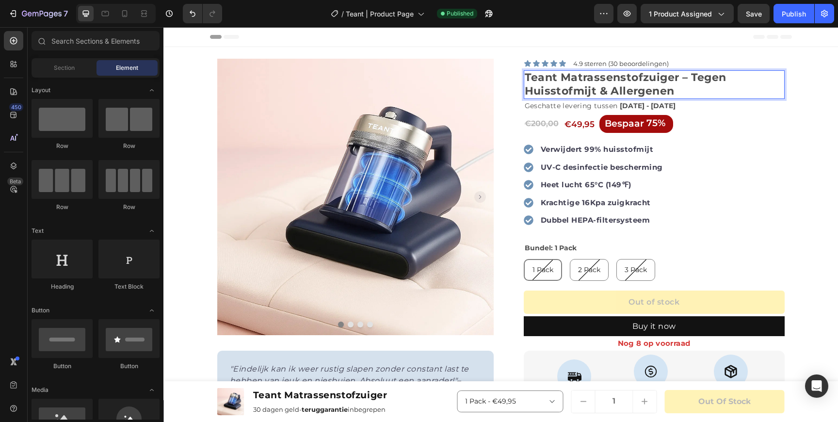
click at [522, 38] on div "Header" at bounding box center [501, 36] width 582 height 19
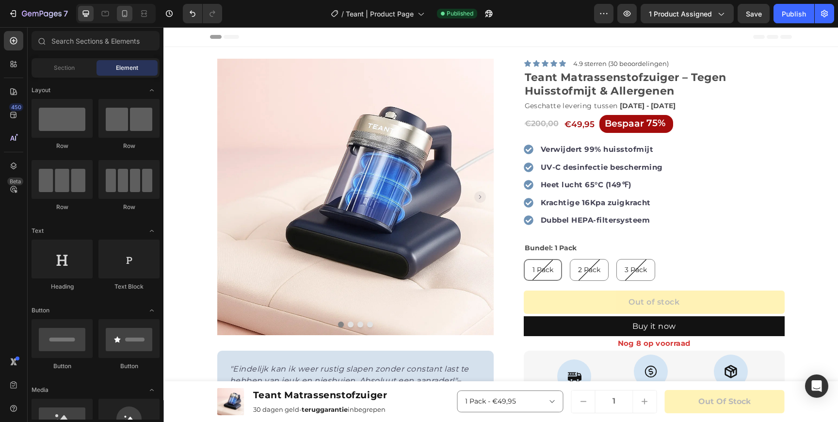
click at [124, 15] on icon at bounding box center [125, 14] width 10 height 10
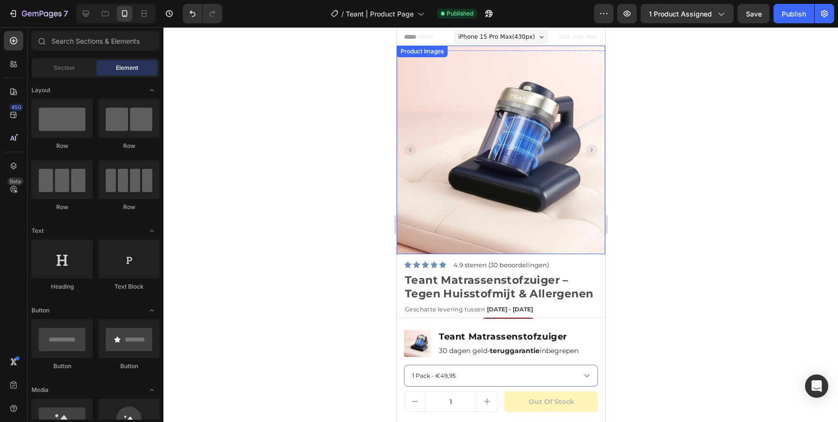
scroll to position [62, 0]
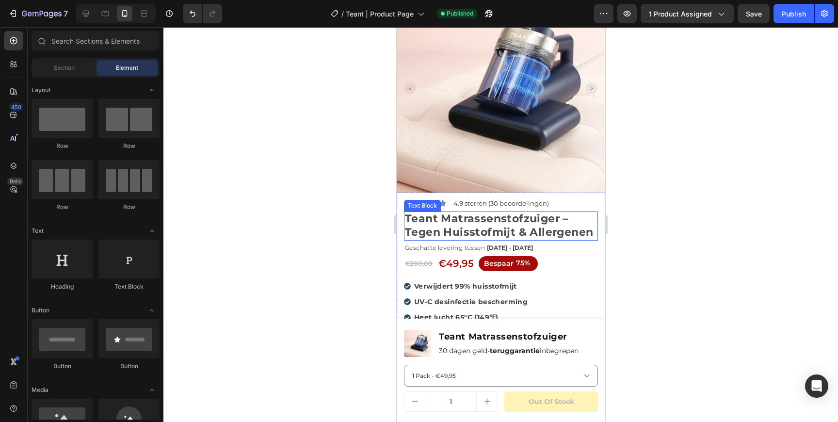
click at [424, 221] on strong "Teant Matrassenstofzuiger – Tegen Huisstofmijt & Allergenen" at bounding box center [499, 225] width 188 height 27
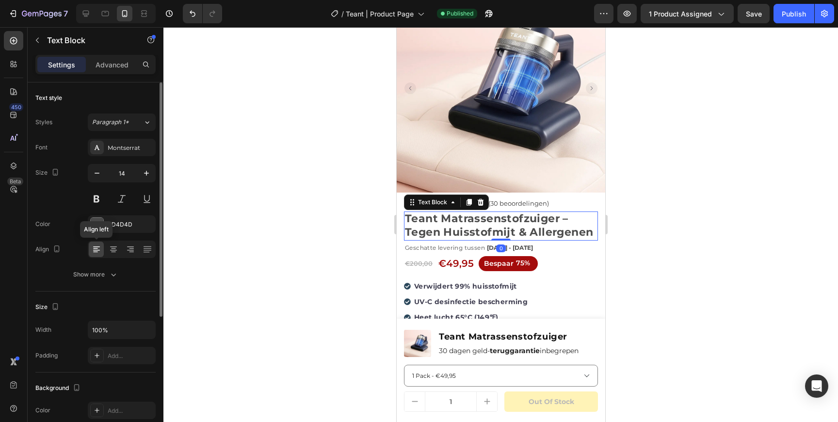
click at [100, 250] on icon at bounding box center [97, 250] width 10 height 10
click at [61, 219] on div "Color 4D4D4D" at bounding box center [95, 223] width 120 height 17
click at [333, 135] on div at bounding box center [501, 224] width 675 height 395
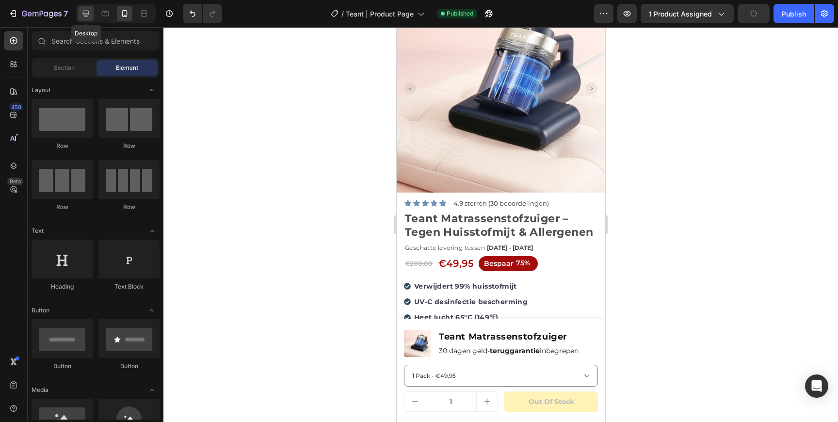
click at [87, 10] on icon at bounding box center [86, 14] width 10 height 10
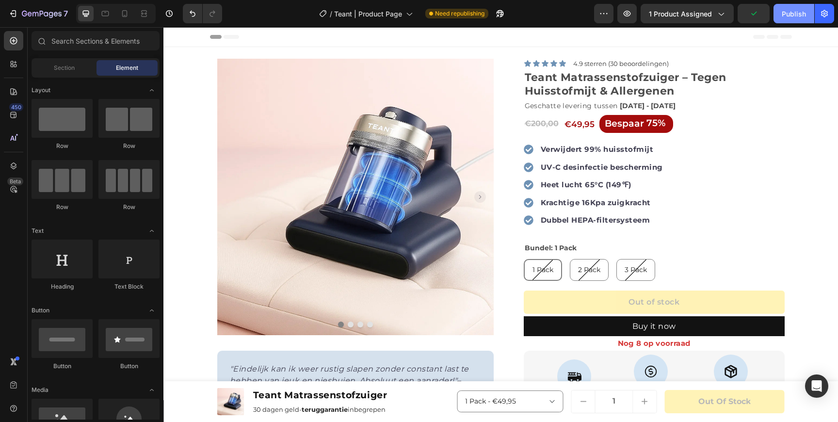
click at [798, 13] on div "Publish" at bounding box center [794, 14] width 24 height 10
click at [551, 18] on div "/ Teant | Product Page Need republishing" at bounding box center [412, 13] width 364 height 19
